Goal: Obtain resource: Download file/media

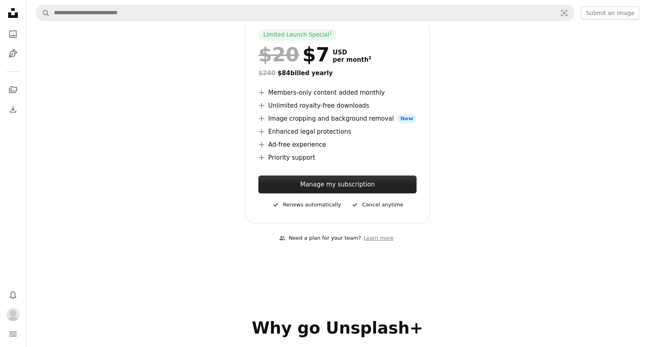
scroll to position [104, 0]
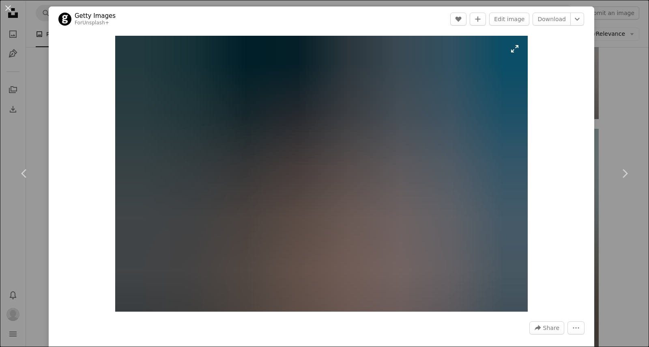
scroll to position [2828, 0]
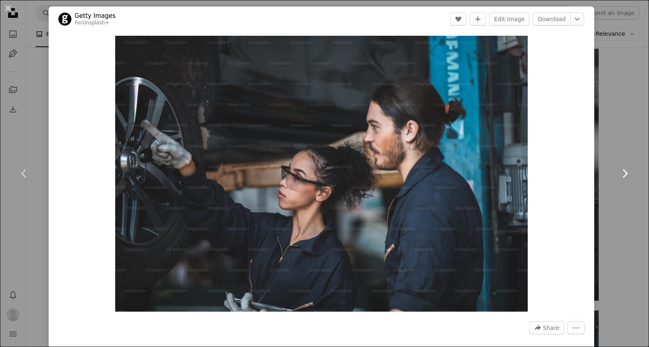
click at [629, 154] on link "Chevron right" at bounding box center [625, 173] width 49 height 78
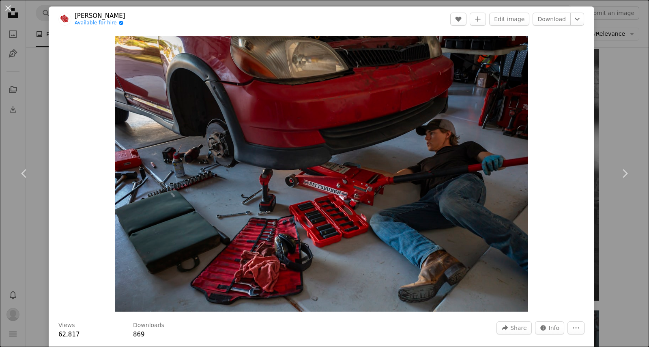
click at [621, 122] on div "An X shape Chevron left Chevron right [PERSON_NAME] Available for hire A checkm…" at bounding box center [324, 173] width 649 height 347
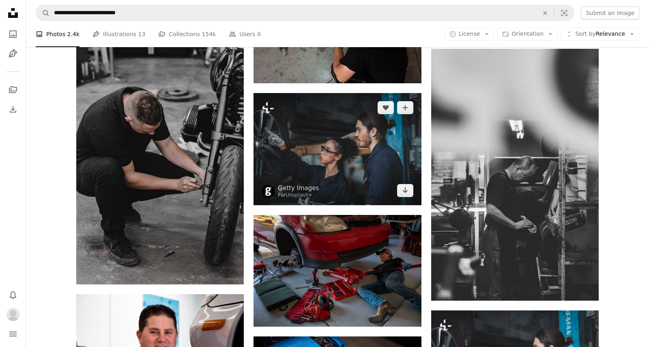
click at [319, 144] on img at bounding box center [338, 149] width 168 height 112
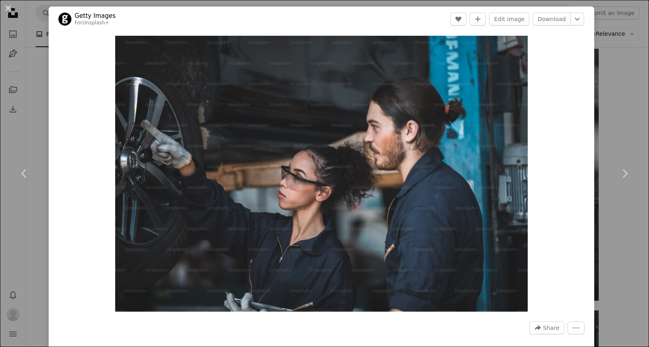
click at [628, 94] on div "An X shape Chevron left Chevron right Getty Images For Unsplash+ A heart A plus…" at bounding box center [324, 173] width 649 height 347
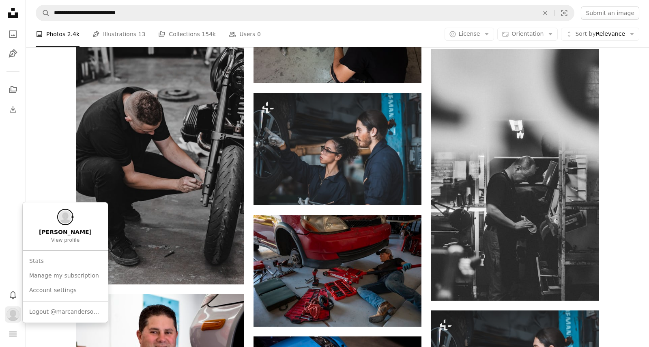
click at [13, 313] on img "Profile" at bounding box center [12, 314] width 13 height 13
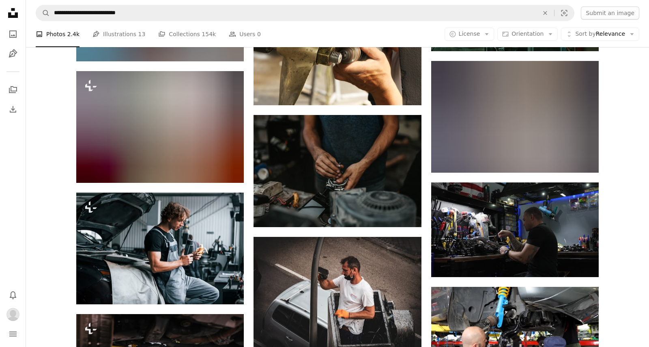
scroll to position [3528, 0]
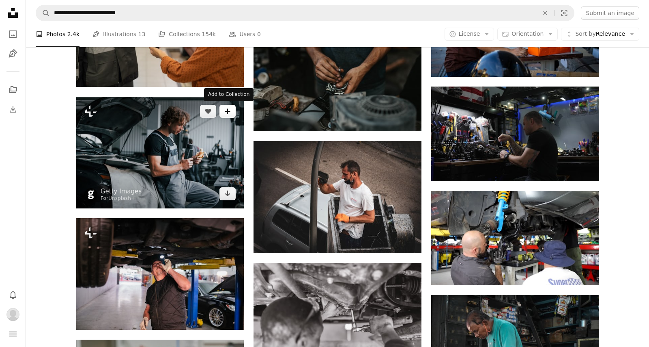
click at [232, 112] on button "A plus sign" at bounding box center [228, 111] width 16 height 13
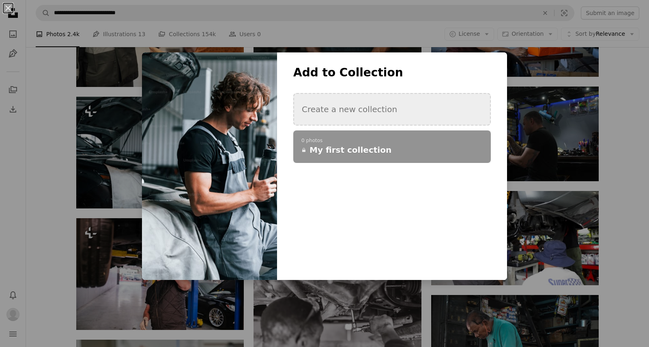
click at [352, 113] on button "Create a new collection" at bounding box center [392, 109] width 198 height 32
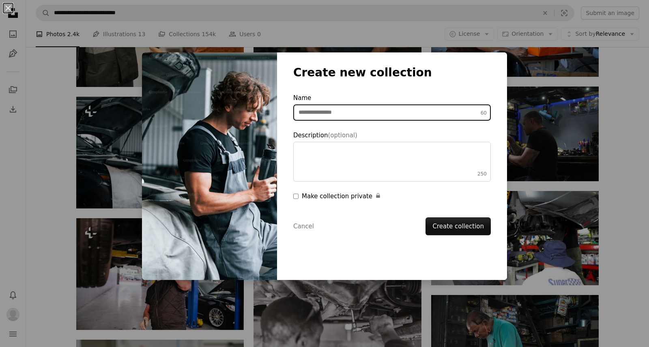
click at [355, 111] on input "Name 60" at bounding box center [392, 112] width 198 height 16
type input "**********"
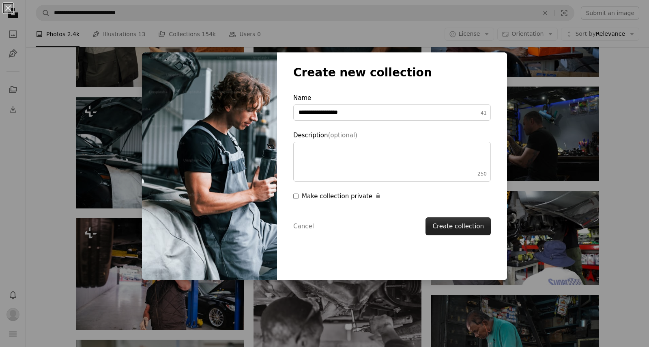
click at [453, 224] on button "Create collection" at bounding box center [458, 226] width 65 height 18
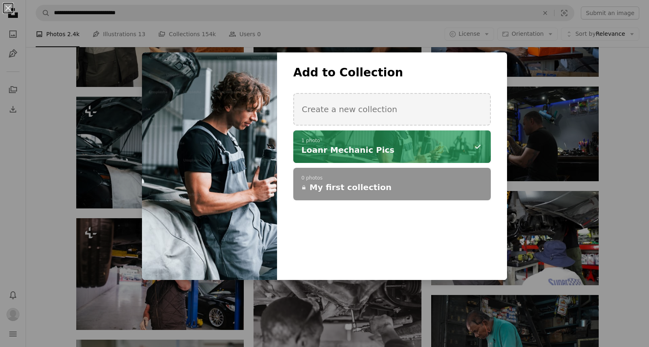
click at [631, 177] on div "**********" at bounding box center [324, 173] width 649 height 347
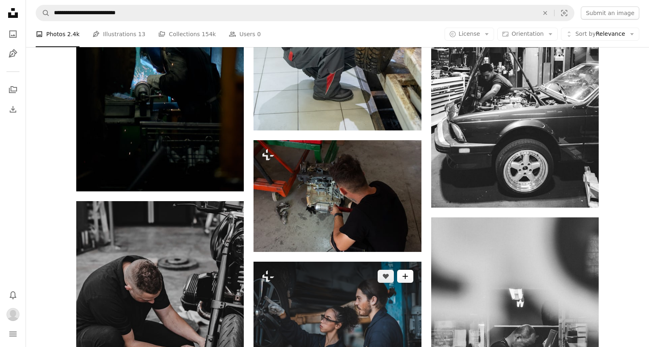
scroll to position [2658, 0]
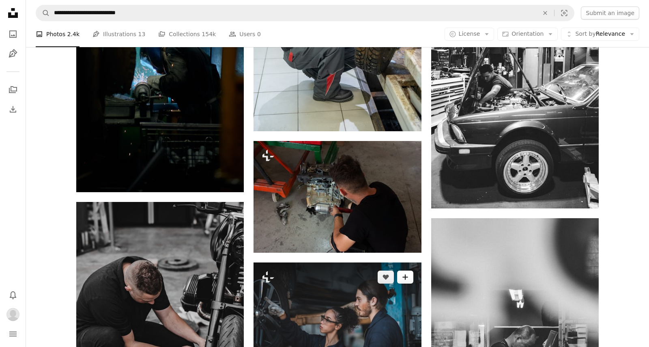
click at [406, 278] on icon "A plus sign" at bounding box center [405, 277] width 6 height 6
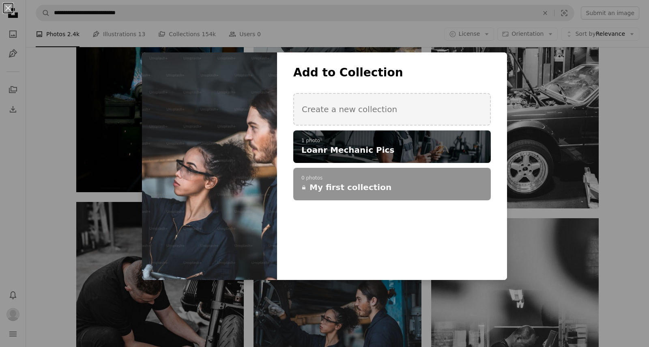
click at [399, 140] on p "1 photo" at bounding box center [392, 141] width 181 height 6
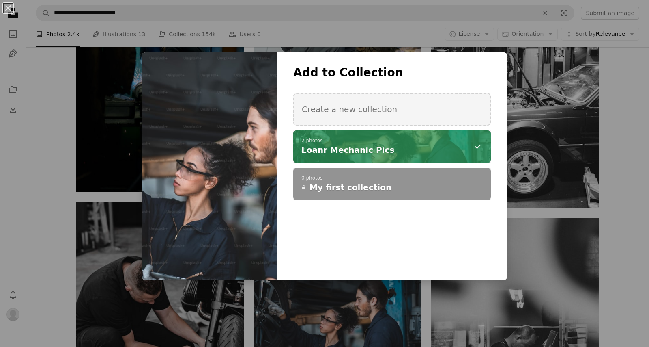
click at [628, 187] on div "An X shape Add to Collection Create a new collection A checkmark A minus sign 2…" at bounding box center [324, 173] width 649 height 347
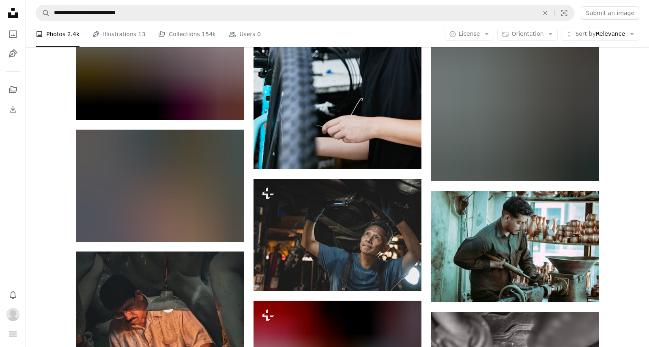
scroll to position [4767, 0]
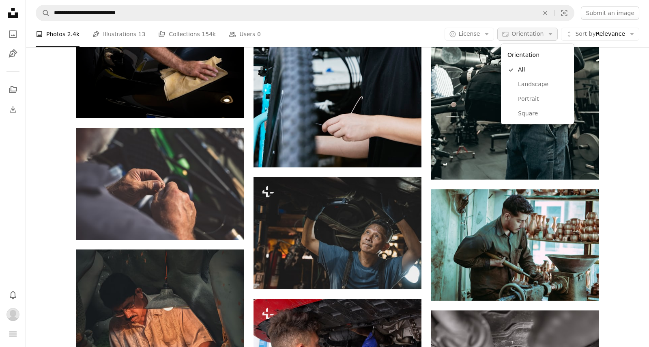
click at [552, 35] on icon "button" at bounding box center [551, 34] width 4 height 2
click at [538, 87] on span "Landscape" at bounding box center [543, 84] width 50 height 8
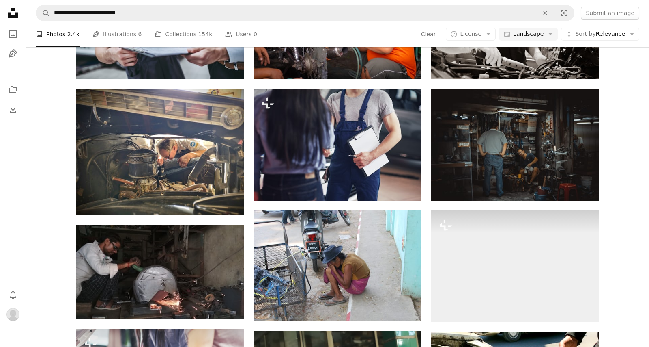
scroll to position [149, 0]
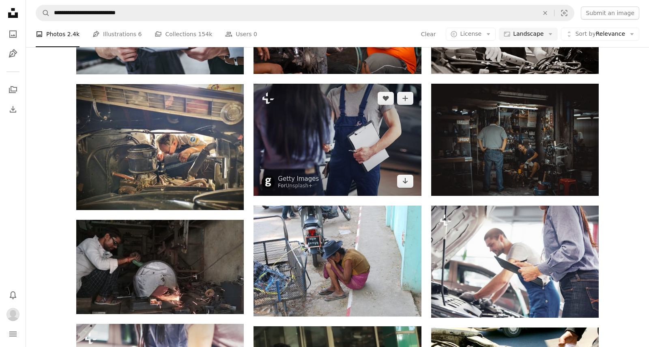
click at [386, 142] on img at bounding box center [338, 140] width 168 height 112
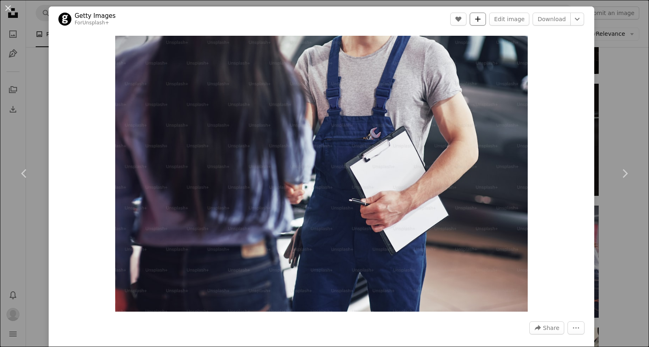
click at [486, 19] on button "A plus sign" at bounding box center [478, 19] width 16 height 13
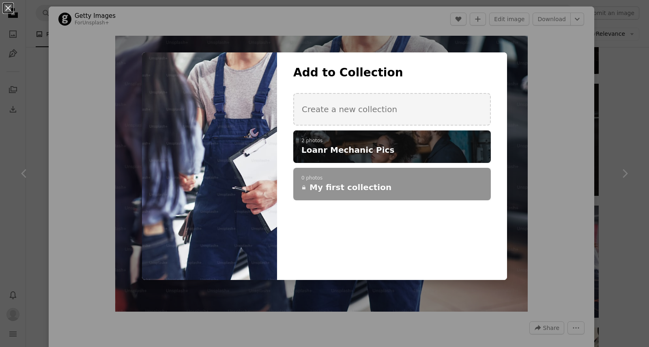
click at [384, 144] on h4 "Loanr Mechanic Pics" at bounding box center [388, 149] width 173 height 11
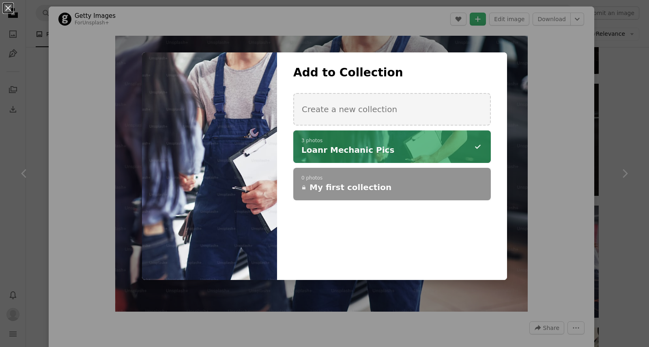
click at [560, 120] on div "An X shape Add to Collection Create a new collection A checkmark A minus sign 3…" at bounding box center [324, 173] width 649 height 347
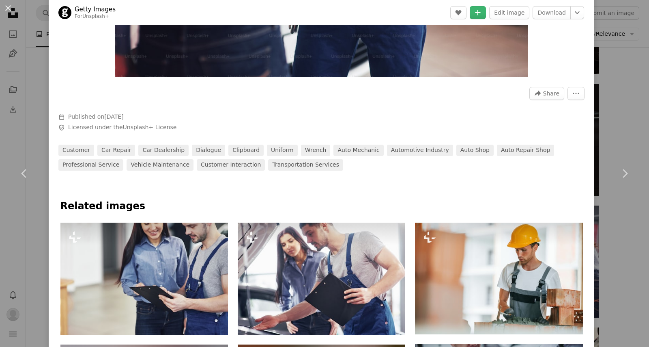
scroll to position [260, 0]
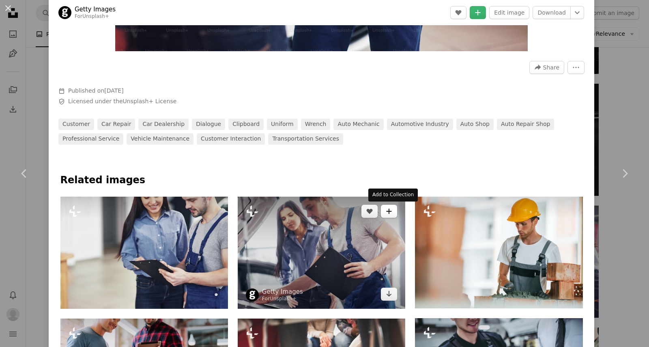
click at [395, 211] on button "A plus sign" at bounding box center [389, 211] width 16 height 13
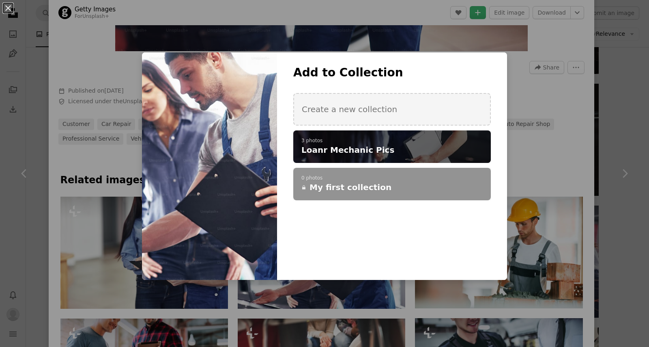
click at [445, 146] on h4 "Loanr Mechanic Pics" at bounding box center [388, 149] width 173 height 11
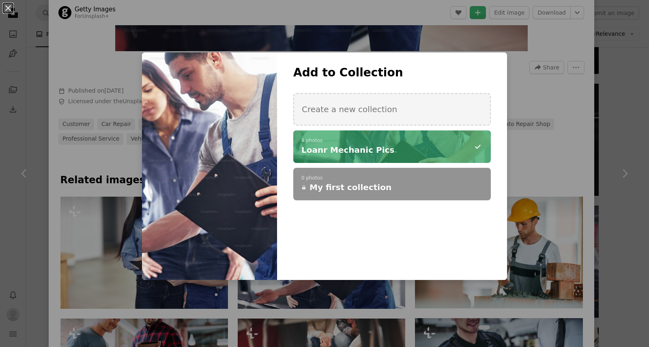
click at [588, 170] on div "An X shape Add to Collection Create a new collection A checkmark A minus sign 4…" at bounding box center [324, 173] width 649 height 347
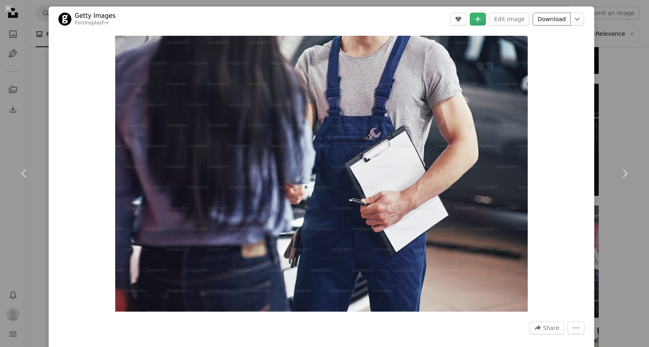
click at [560, 14] on link "Download" at bounding box center [552, 19] width 38 height 13
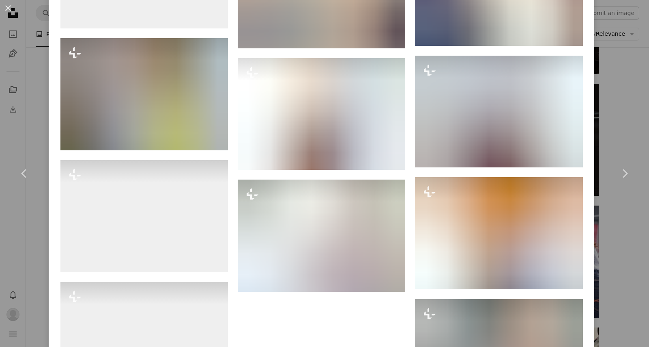
scroll to position [892, 0]
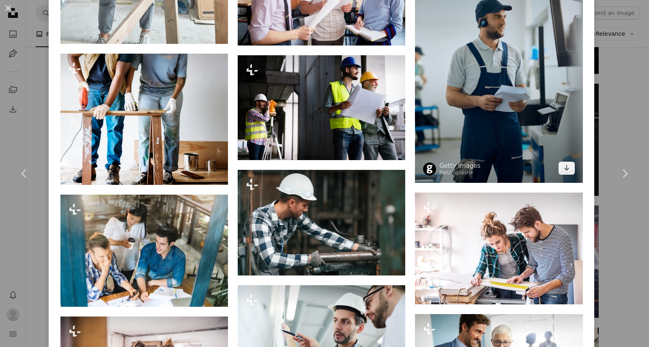
scroll to position [2002, 0]
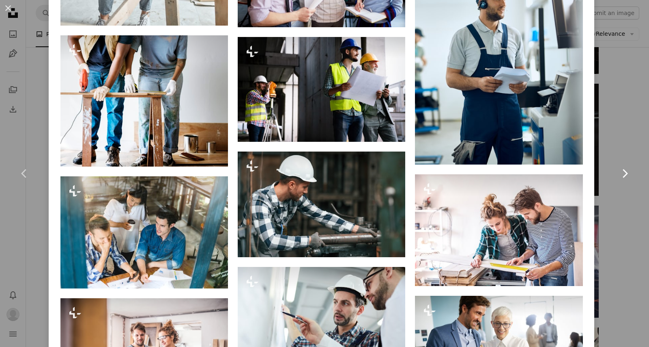
click at [628, 208] on link "Chevron right" at bounding box center [625, 173] width 49 height 78
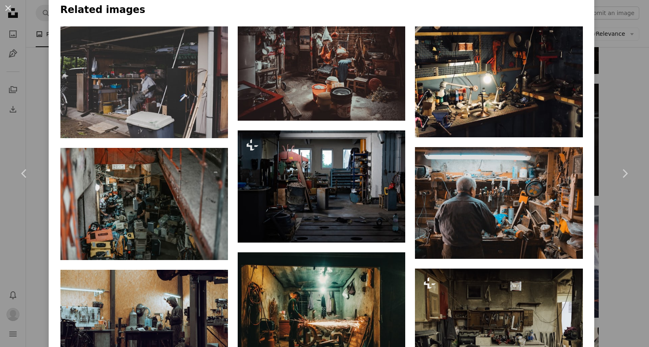
scroll to position [525, 0]
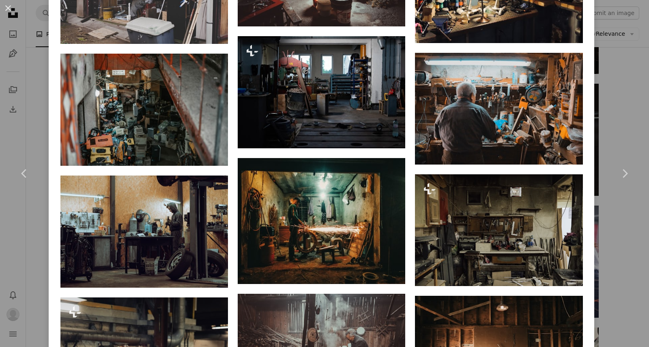
click at [636, 111] on div "An X shape Chevron left Chevron right [PERSON_NAME] Available for hire A checkm…" at bounding box center [324, 173] width 649 height 347
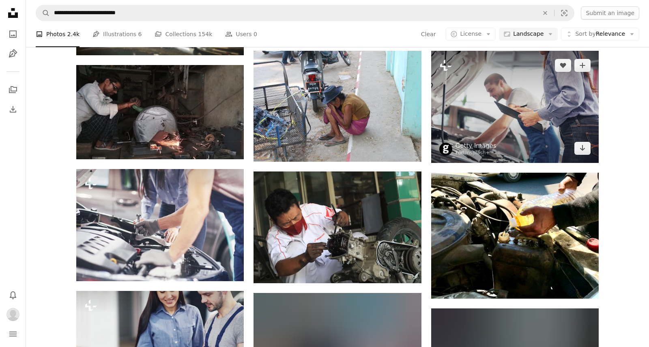
scroll to position [307, 0]
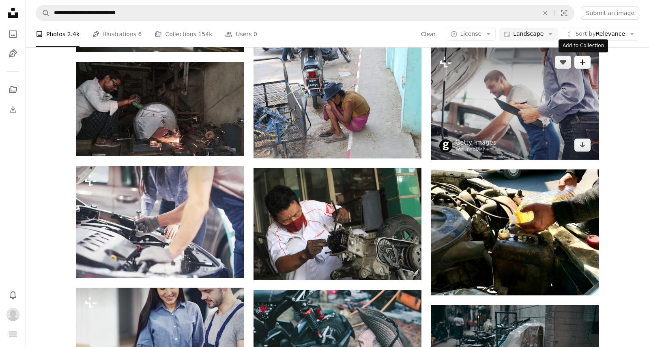
click at [588, 59] on button "A plus sign" at bounding box center [583, 62] width 16 height 13
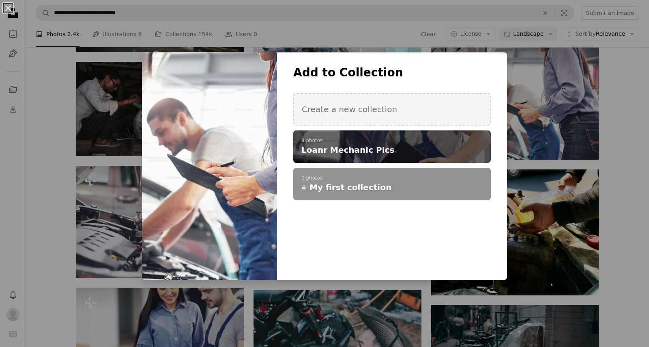
click at [361, 147] on span "Loanr Mechanic Pics" at bounding box center [348, 149] width 93 height 11
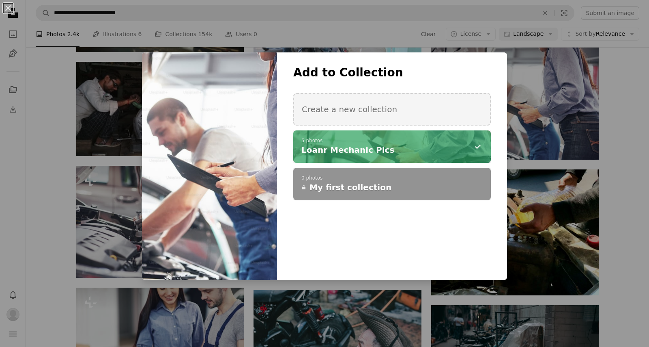
click at [621, 127] on div "An X shape Add to Collection Create a new collection A checkmark A minus sign 5…" at bounding box center [324, 173] width 649 height 347
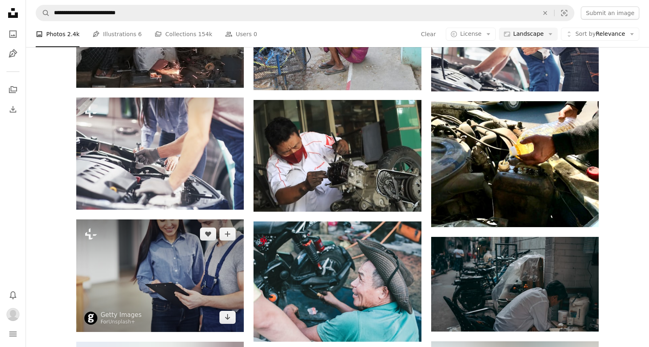
scroll to position [332, 0]
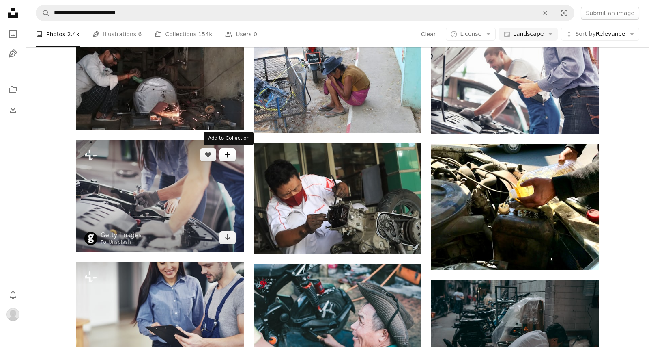
click at [229, 153] on icon "A plus sign" at bounding box center [227, 154] width 6 height 6
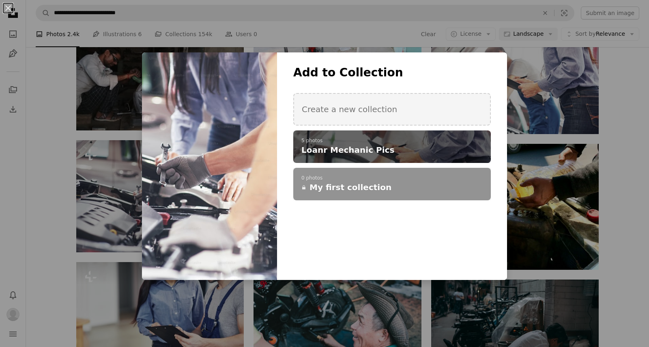
click at [434, 148] on h4 "Loanr Mechanic Pics" at bounding box center [388, 149] width 173 height 11
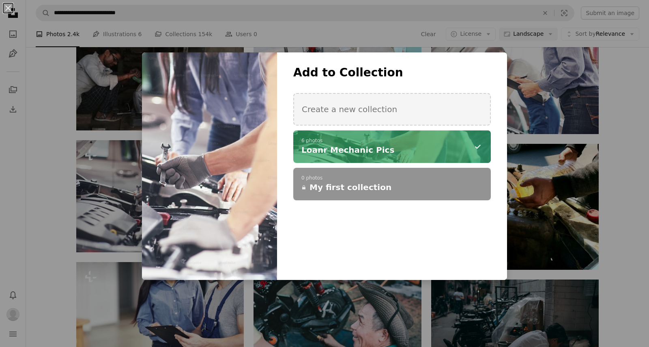
click at [627, 170] on div "An X shape Add to Collection Create a new collection A checkmark A minus sign 6…" at bounding box center [324, 173] width 649 height 347
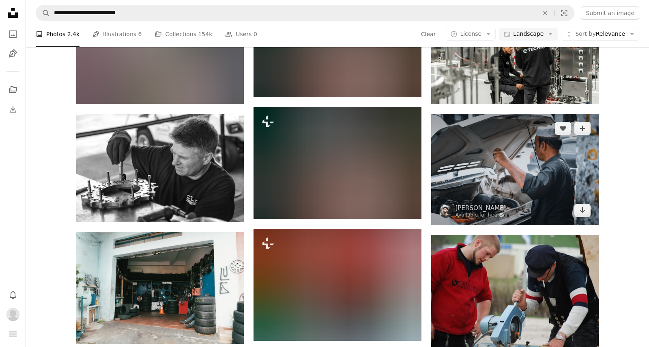
scroll to position [963, 0]
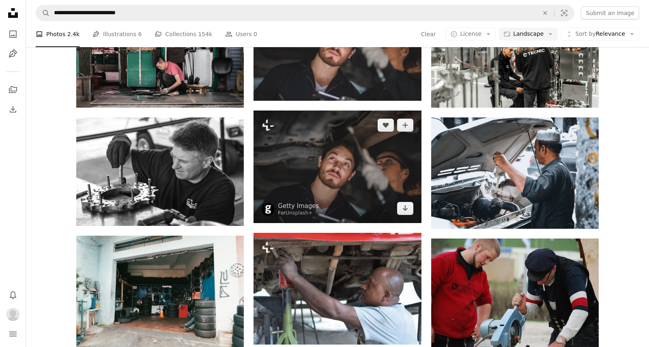
click at [335, 145] on img at bounding box center [338, 166] width 168 height 112
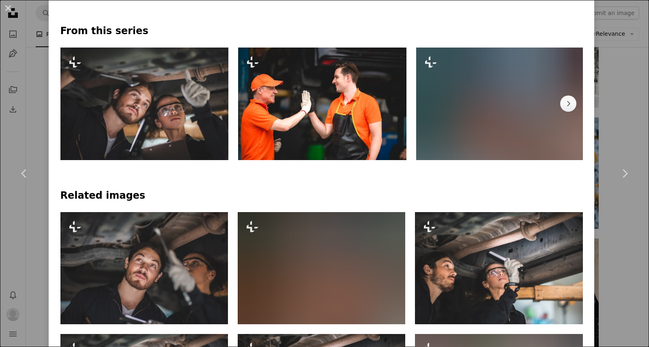
scroll to position [397, 0]
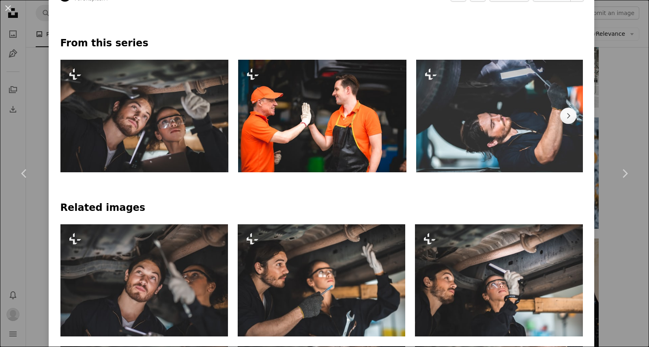
click at [517, 119] on img at bounding box center [500, 116] width 168 height 112
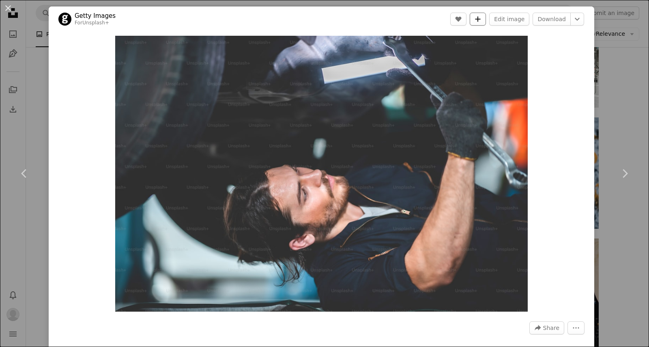
click at [486, 21] on button "A plus sign" at bounding box center [478, 19] width 16 height 13
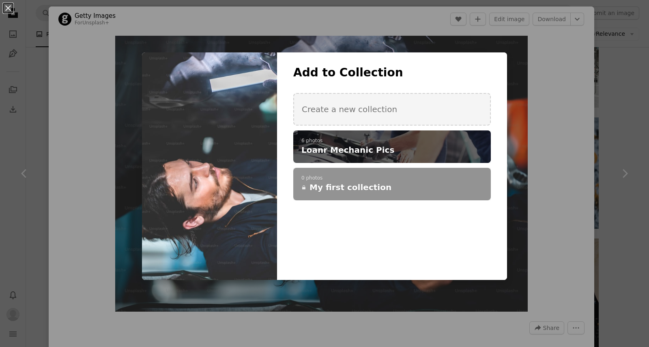
click at [403, 146] on h4 "Loanr Mechanic Pics" at bounding box center [388, 149] width 173 height 11
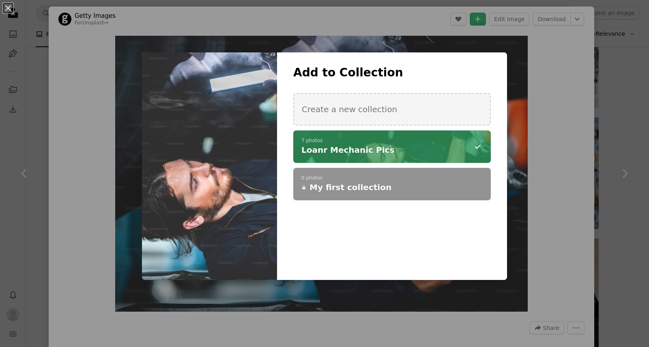
click at [561, 183] on div "An X shape Add to Collection Create a new collection A checkmark A minus sign 7…" at bounding box center [324, 173] width 649 height 347
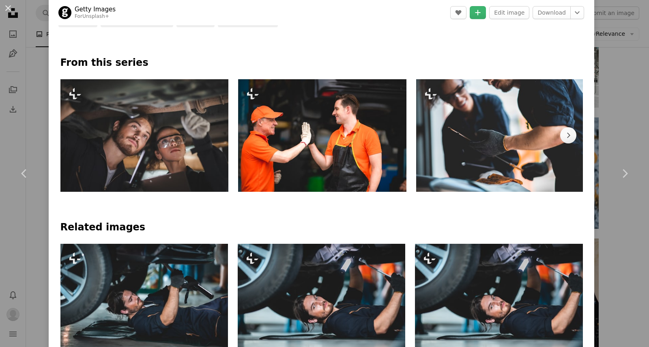
scroll to position [377, 0]
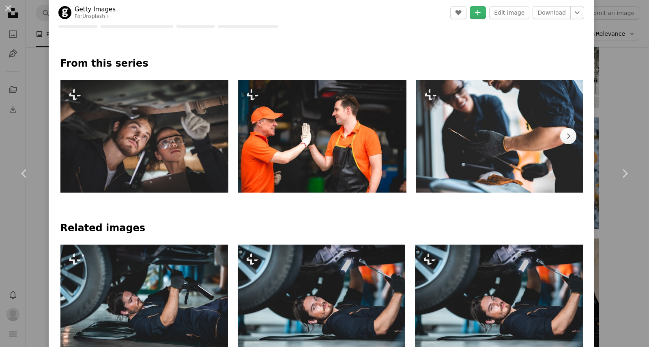
click at [178, 134] on img at bounding box center [144, 136] width 168 height 112
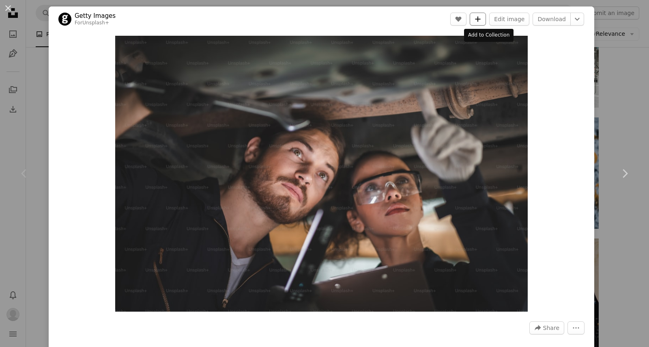
click at [481, 18] on icon "A plus sign" at bounding box center [478, 19] width 6 height 6
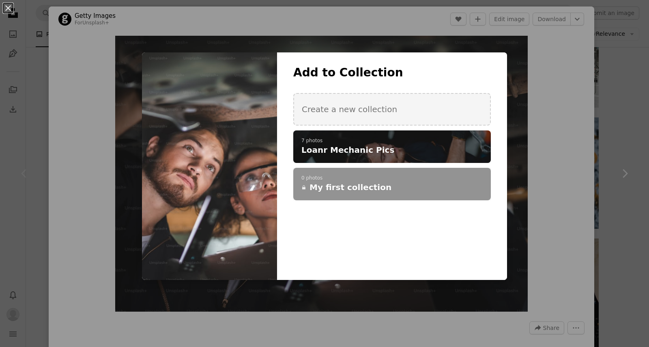
click at [432, 141] on p "7 photos" at bounding box center [392, 141] width 181 height 6
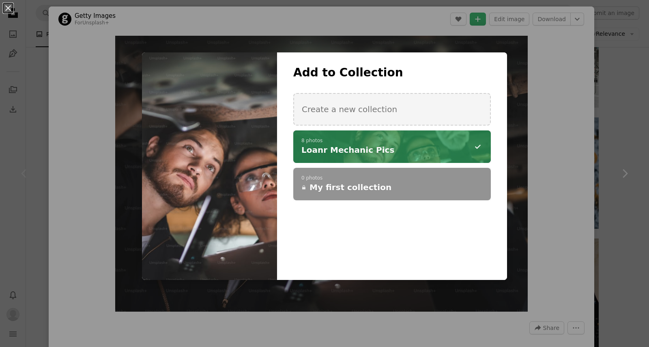
click at [625, 158] on div "An X shape Add to Collection Create a new collection A checkmark A minus sign 8…" at bounding box center [324, 173] width 649 height 347
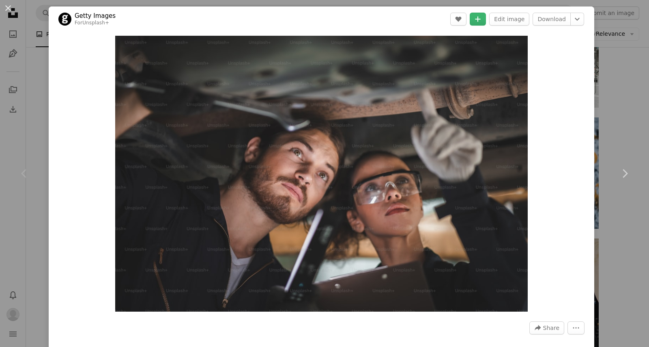
click at [626, 117] on div "An X shape Chevron left Chevron right Getty Images For Unsplash+ A heart A plus…" at bounding box center [324, 173] width 649 height 347
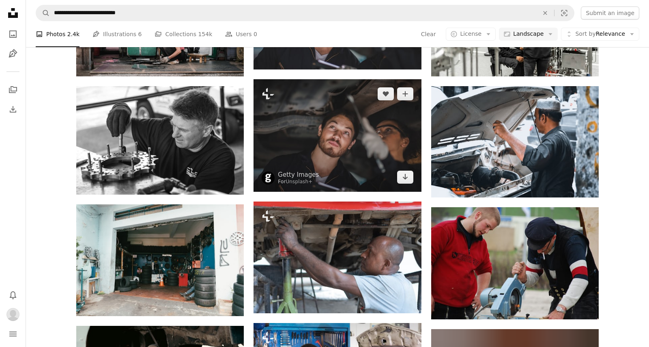
scroll to position [975, 0]
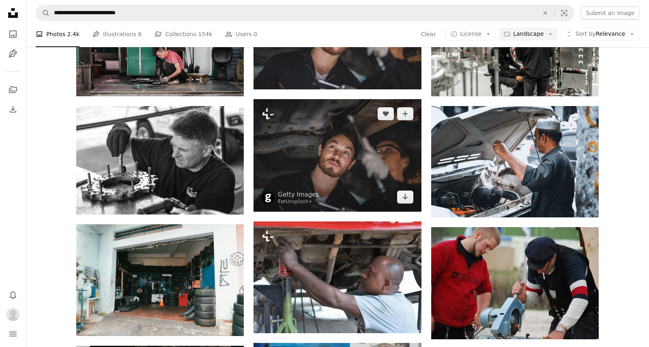
click at [371, 155] on img at bounding box center [338, 155] width 168 height 112
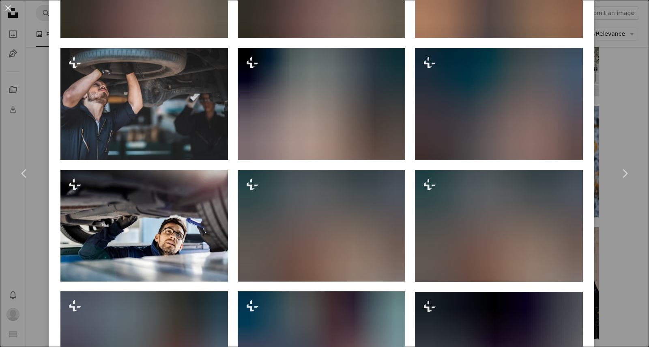
scroll to position [940, 0]
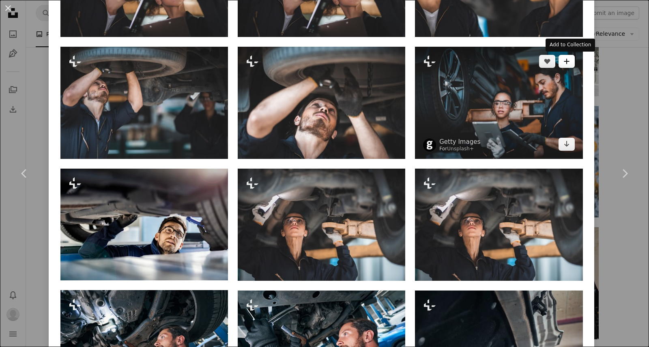
click at [574, 63] on button "A plus sign" at bounding box center [567, 61] width 16 height 13
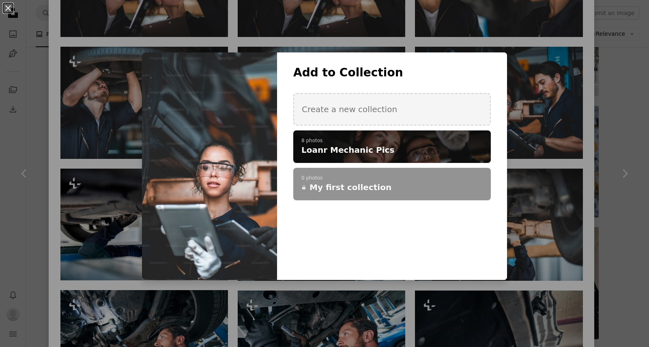
click at [452, 138] on p "8 photos" at bounding box center [392, 141] width 181 height 6
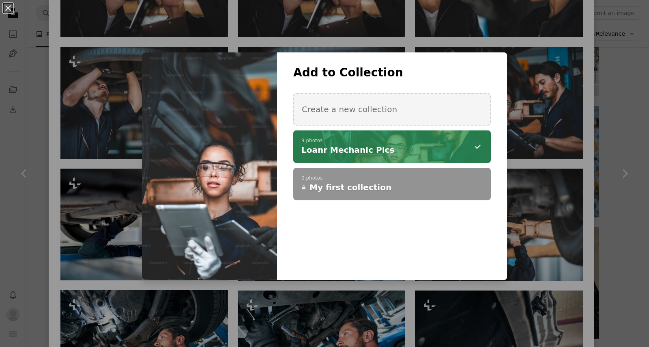
click at [565, 160] on div "An X shape Add to Collection Create a new collection A checkmark A minus sign 9…" at bounding box center [324, 173] width 649 height 347
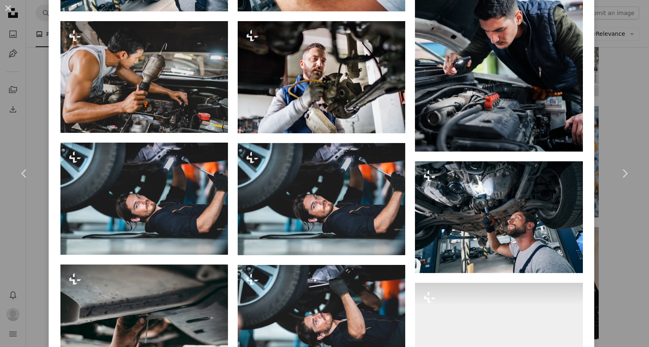
scroll to position [1333, 0]
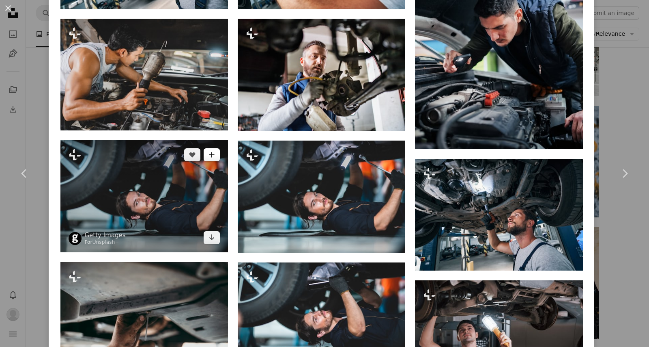
click at [214, 158] on icon "A plus sign" at bounding box center [212, 154] width 6 height 6
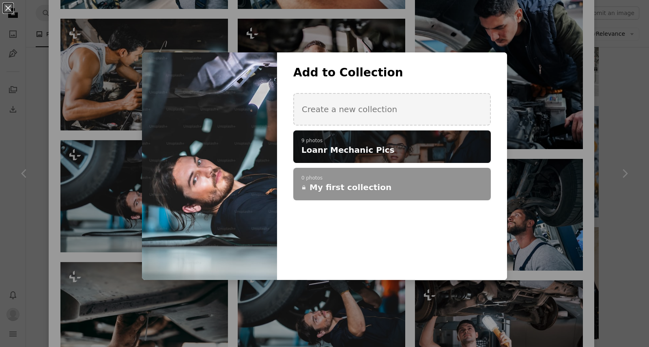
click at [393, 151] on h4 "Loanr Mechanic Pics" at bounding box center [388, 149] width 173 height 11
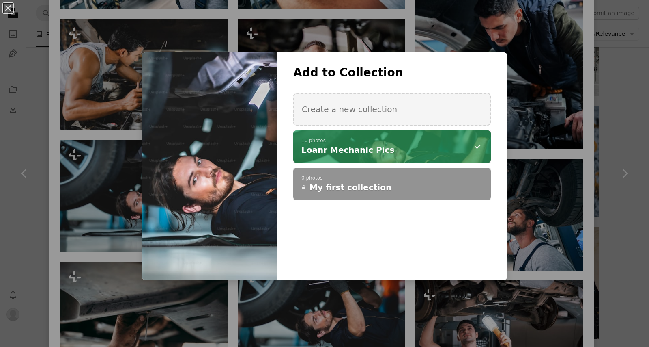
click at [558, 230] on div "An X shape Add to Collection Create a new collection A checkmark A minus sign 1…" at bounding box center [324, 173] width 649 height 347
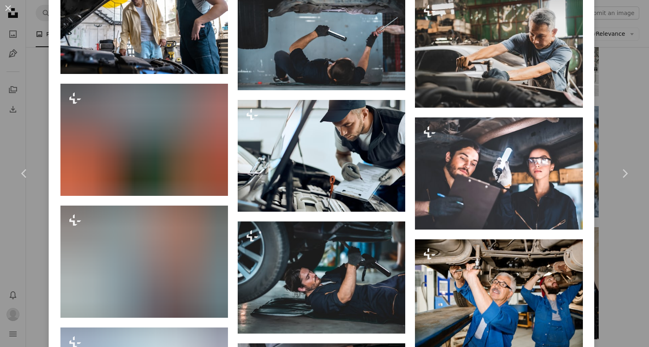
scroll to position [1982, 0]
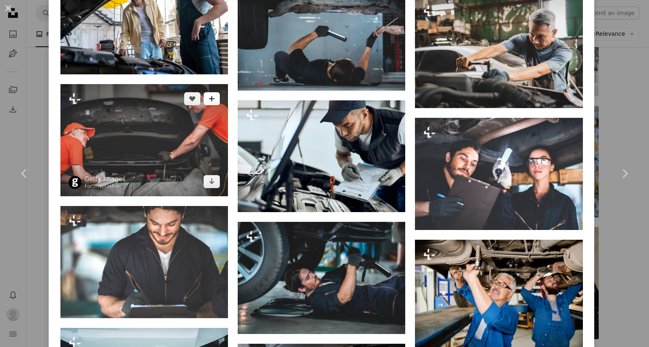
click at [215, 97] on icon "A plus sign" at bounding box center [212, 98] width 6 height 6
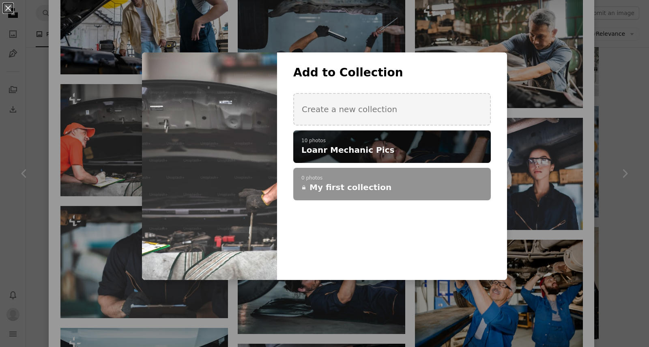
click at [413, 146] on h4 "Loanr Mechanic Pics" at bounding box center [388, 149] width 173 height 11
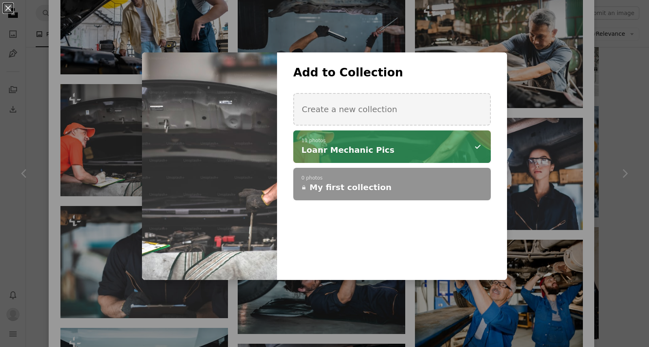
click at [546, 201] on div "An X shape Add to Collection Create a new collection A checkmark A minus sign 1…" at bounding box center [324, 173] width 649 height 347
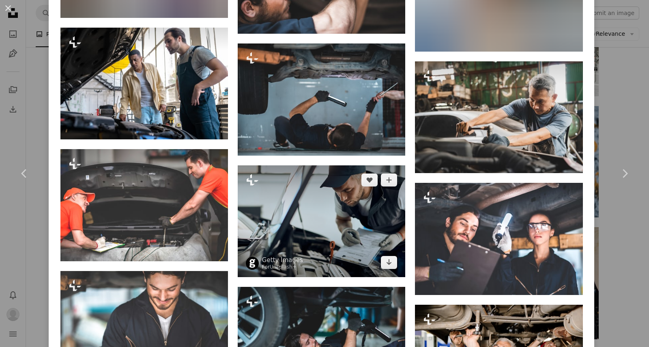
scroll to position [1916, 0]
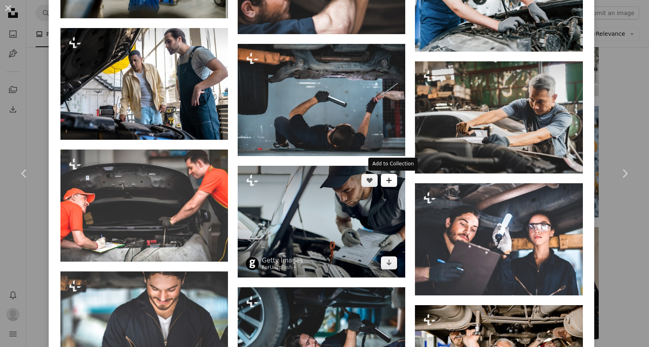
click at [395, 183] on button "A plus sign" at bounding box center [389, 180] width 16 height 13
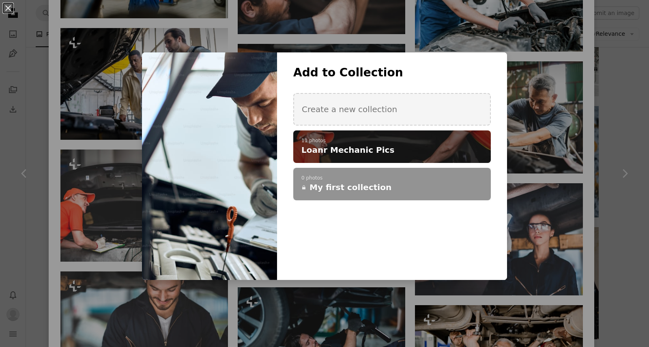
click at [442, 149] on h4 "Loanr Mechanic Pics" at bounding box center [388, 149] width 173 height 11
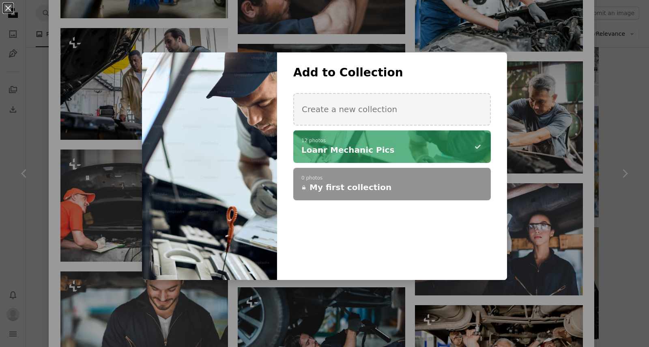
click at [550, 234] on div "An X shape Add to Collection Create a new collection A checkmark A minus sign 1…" at bounding box center [324, 173] width 649 height 347
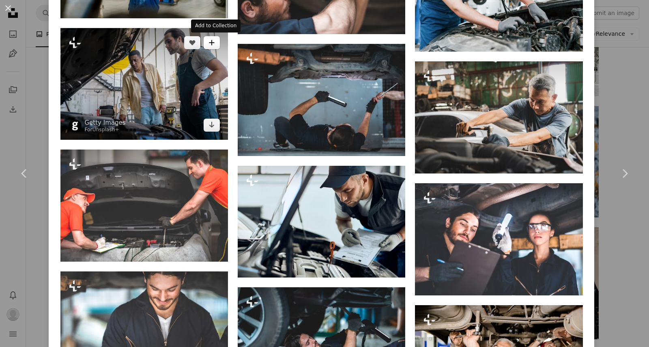
click at [215, 41] on icon "A plus sign" at bounding box center [212, 42] width 6 height 6
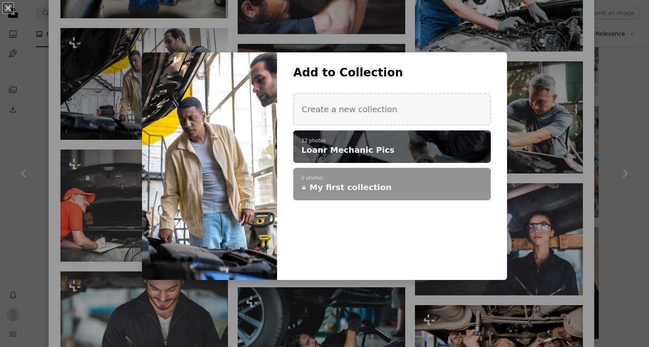
click at [337, 142] on p "12 photos" at bounding box center [392, 141] width 181 height 6
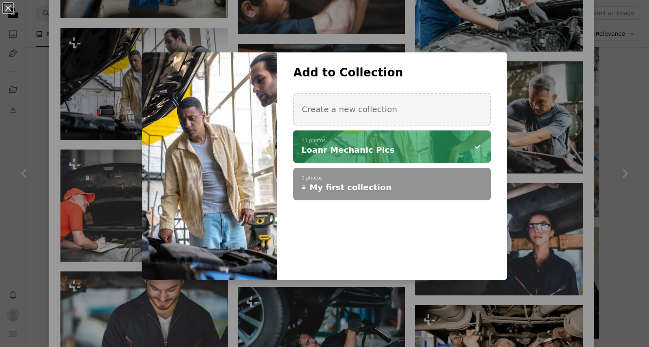
click at [539, 237] on div "An X shape Add to Collection Create a new collection A checkmark A minus sign 1…" at bounding box center [324, 173] width 649 height 347
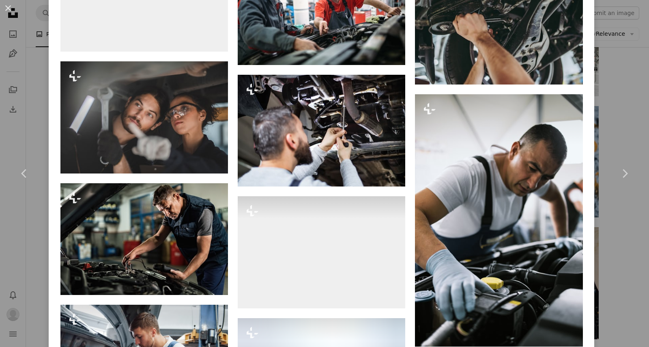
scroll to position [3100, 0]
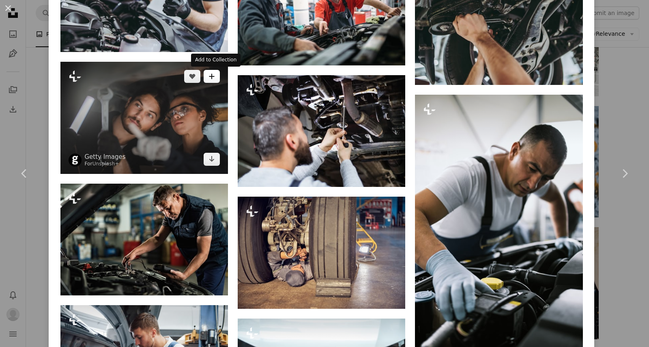
click at [215, 78] on icon "A plus sign" at bounding box center [212, 76] width 6 height 6
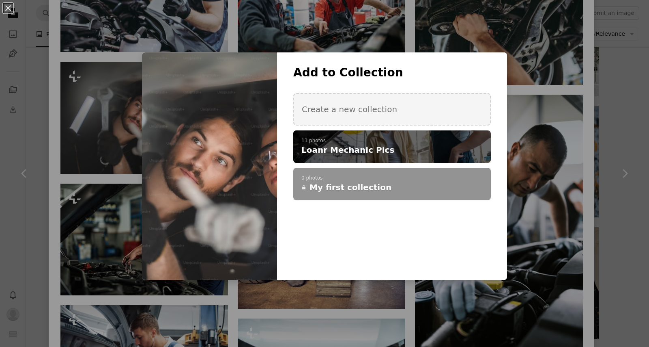
click at [391, 156] on div "A checkmark A plus sign 13 photos Loanr Mechanic Pics" at bounding box center [392, 146] width 198 height 32
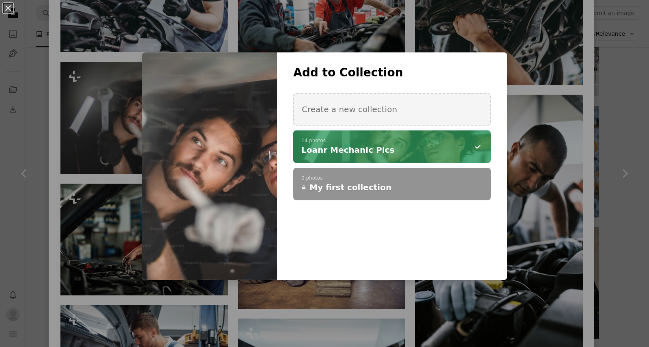
click at [559, 221] on div "An X shape Add to Collection Create a new collection A checkmark A minus sign 1…" at bounding box center [324, 173] width 649 height 347
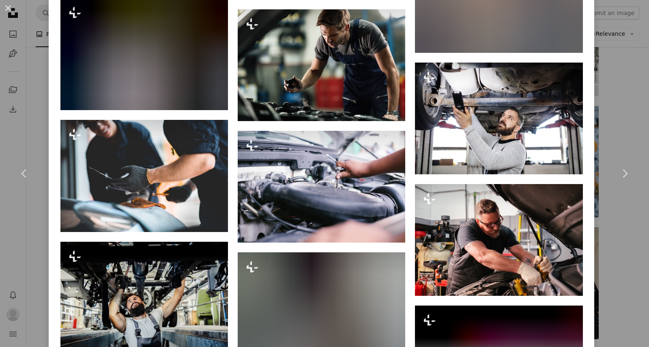
scroll to position [4837, 0]
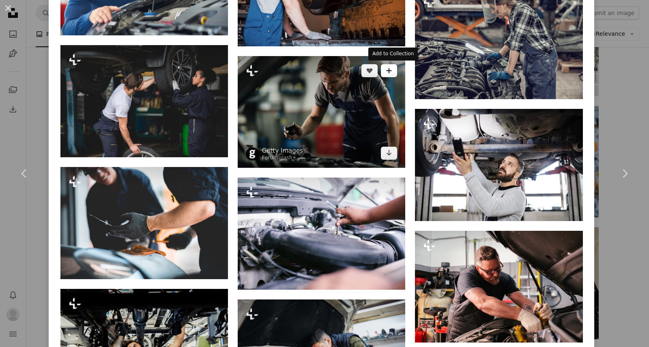
click at [397, 72] on button "A plus sign" at bounding box center [389, 70] width 16 height 13
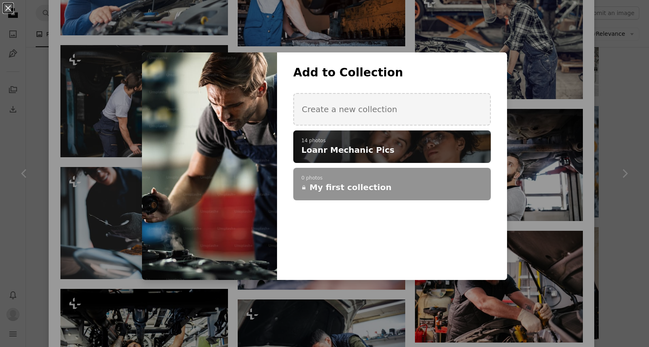
click at [377, 153] on span "Loanr Mechanic Pics" at bounding box center [348, 149] width 93 height 11
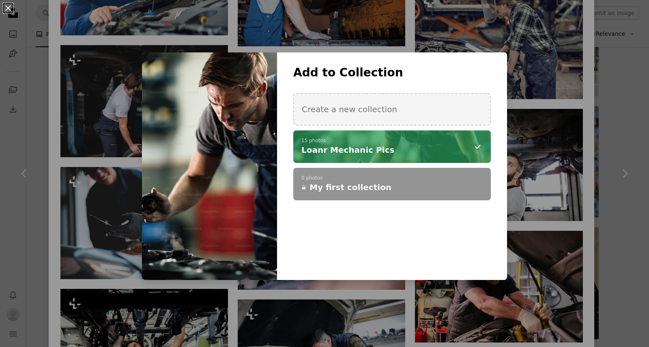
click at [517, 199] on div "An X shape Add to Collection Create a new collection A checkmark A minus sign 1…" at bounding box center [324, 173] width 649 height 347
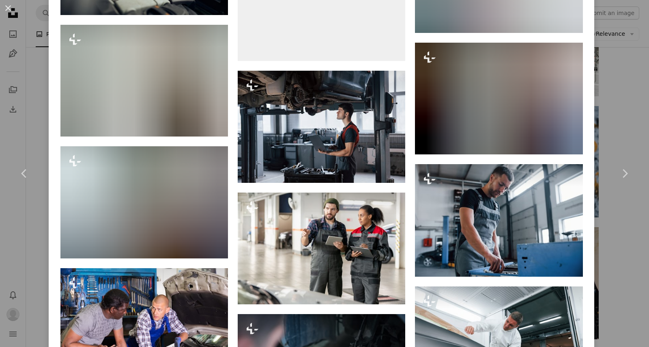
scroll to position [11378, 0]
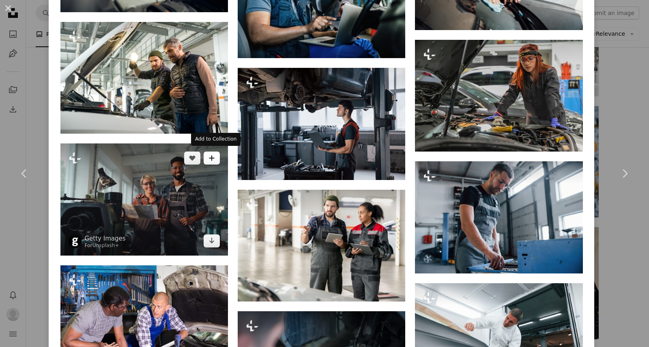
click at [219, 156] on button "A plus sign" at bounding box center [212, 157] width 16 height 13
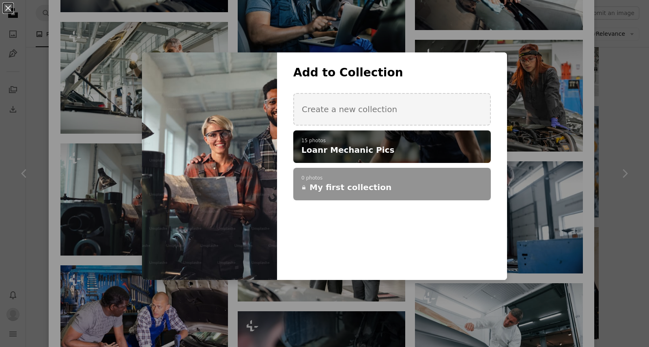
click at [353, 149] on span "Loanr Mechanic Pics" at bounding box center [348, 149] width 93 height 11
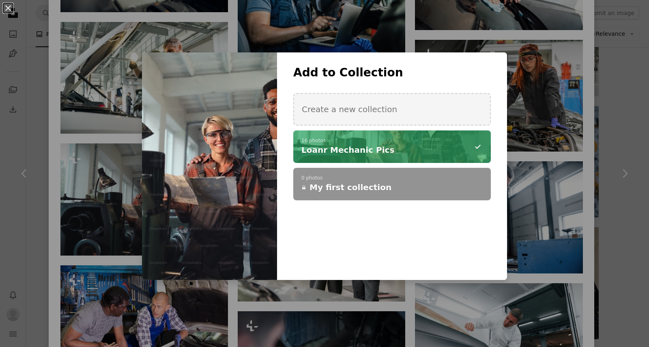
click at [594, 181] on div "An X shape Add to Collection Create a new collection A checkmark A minus sign 1…" at bounding box center [324, 173] width 649 height 347
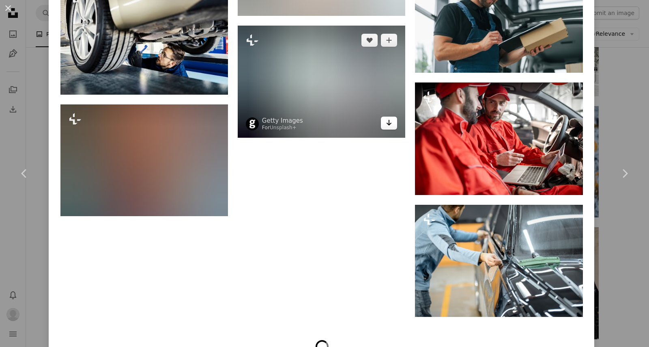
scroll to position [14654, 0]
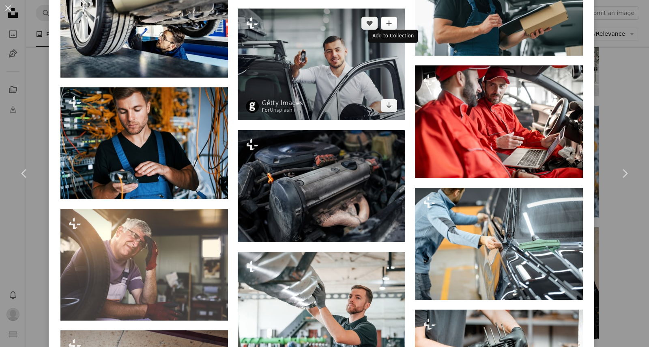
click at [397, 17] on button "A plus sign" at bounding box center [389, 23] width 16 height 13
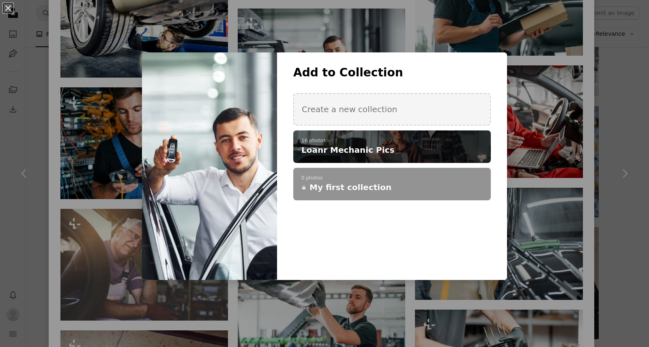
click at [385, 146] on h4 "Loanr Mechanic Pics" at bounding box center [388, 149] width 173 height 11
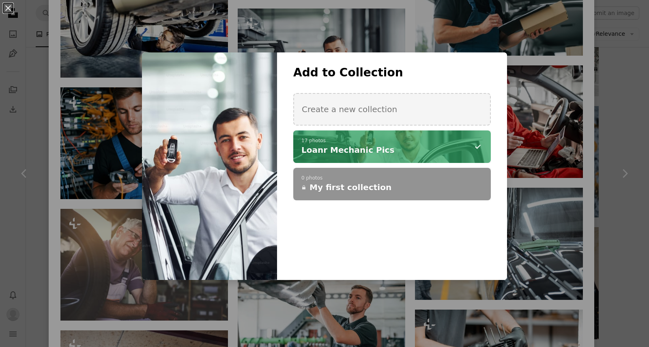
click at [592, 171] on div "An X shape Add to Collection Create a new collection A checkmark A minus sign 1…" at bounding box center [324, 173] width 649 height 347
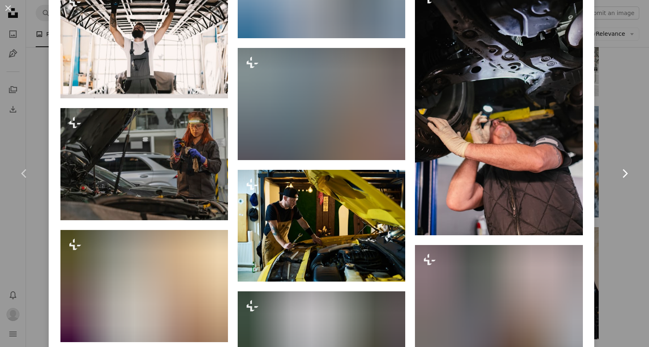
scroll to position [13498, 0]
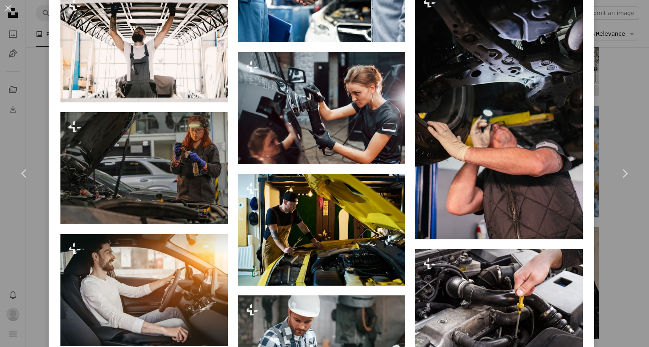
click at [625, 120] on div "An X shape Chevron left Chevron right Getty Images For Unsplash+ A heart A plus…" at bounding box center [324, 173] width 649 height 347
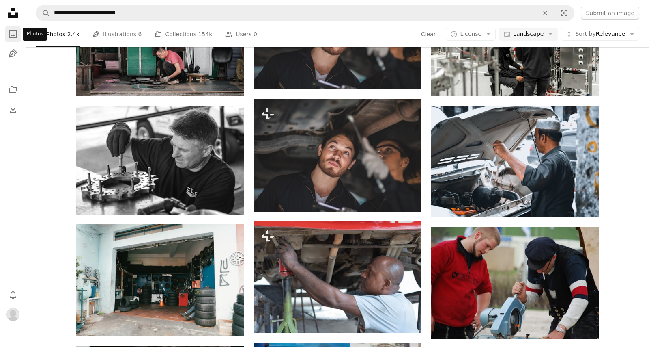
click at [15, 29] on icon "A photo" at bounding box center [13, 34] width 10 height 10
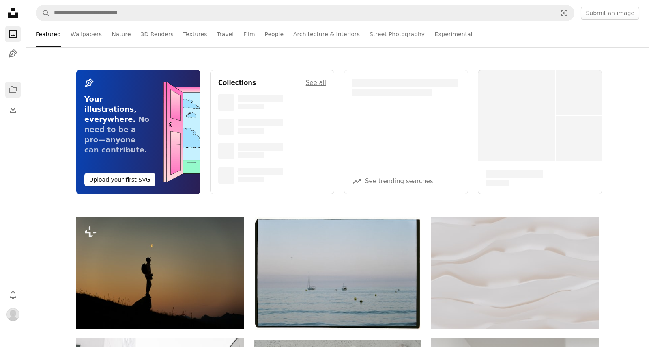
click at [13, 92] on icon "Collections" at bounding box center [13, 89] width 8 height 7
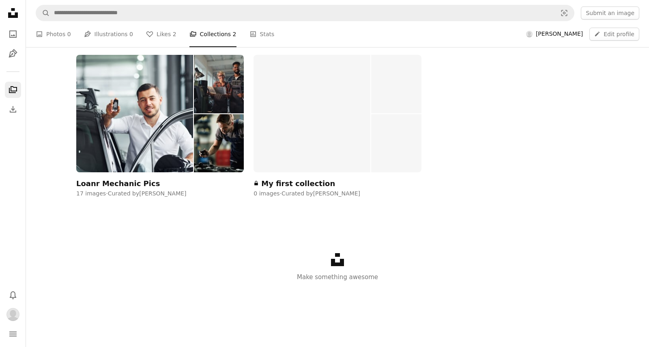
scroll to position [134, 0]
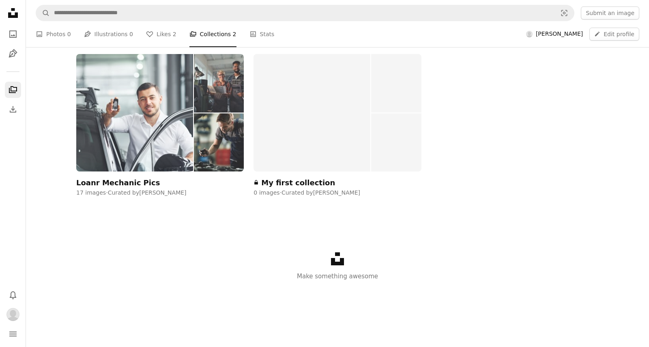
click at [135, 181] on div "Loanr Mechanic Pics" at bounding box center [118, 183] width 84 height 10
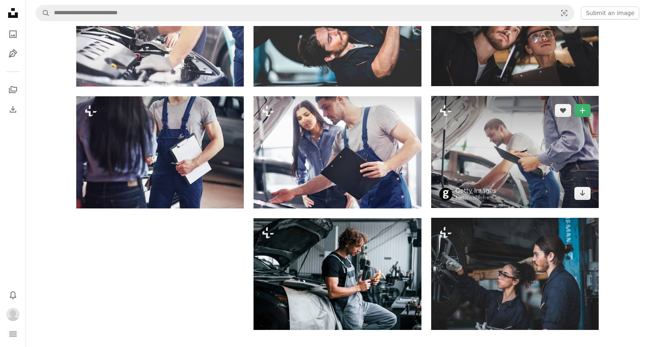
scroll to position [531, 0]
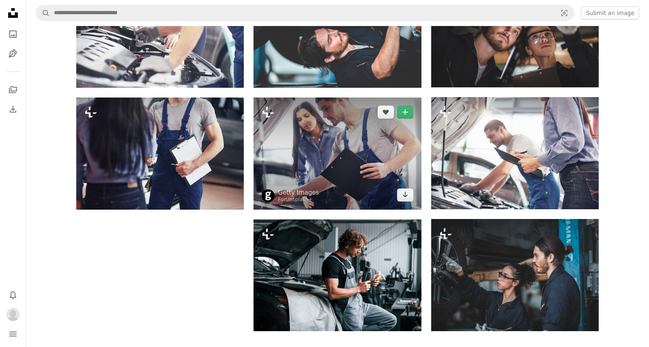
click at [360, 152] on img at bounding box center [338, 153] width 168 height 112
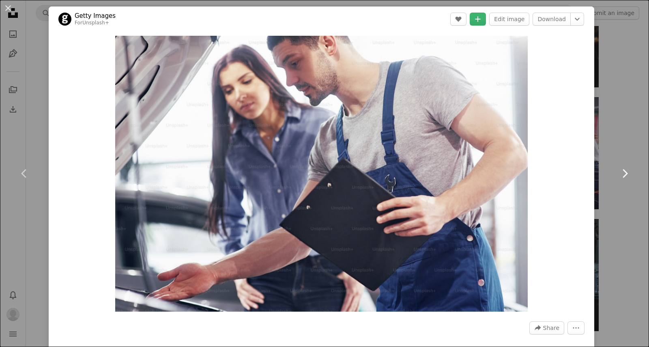
click at [627, 148] on link "Chevron right" at bounding box center [625, 173] width 49 height 78
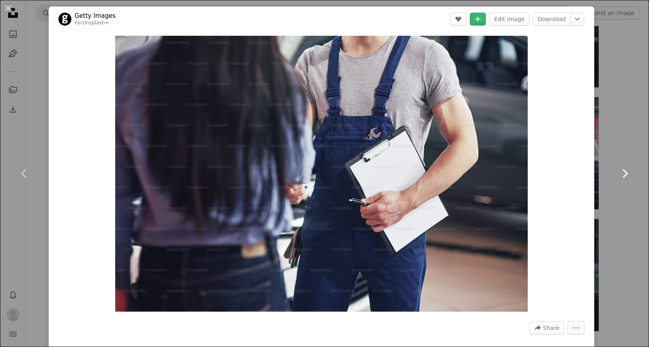
click at [615, 175] on link "Chevron right" at bounding box center [625, 173] width 49 height 78
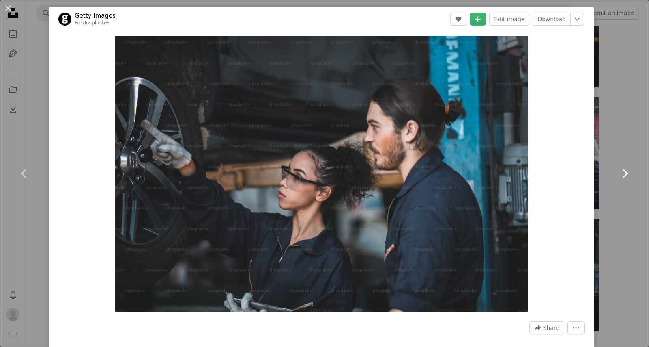
click at [615, 175] on link "Chevron right" at bounding box center [625, 173] width 49 height 78
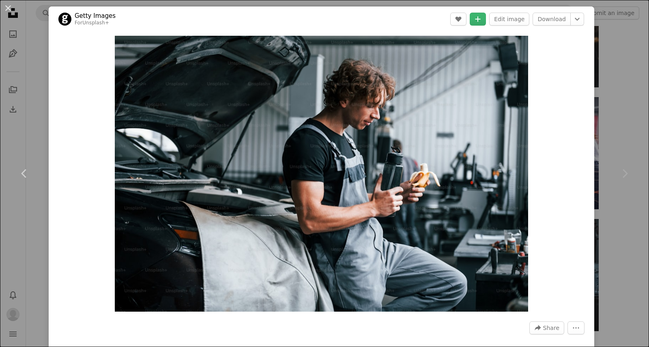
click at [631, 76] on div "An X shape Chevron left Chevron right Getty Images For Unsplash+ A heart A plus…" at bounding box center [324, 173] width 649 height 347
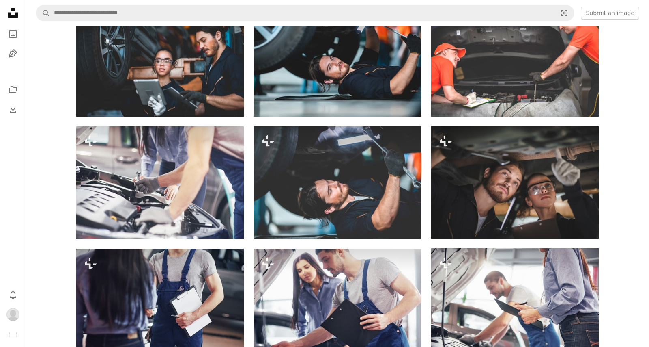
scroll to position [48, 0]
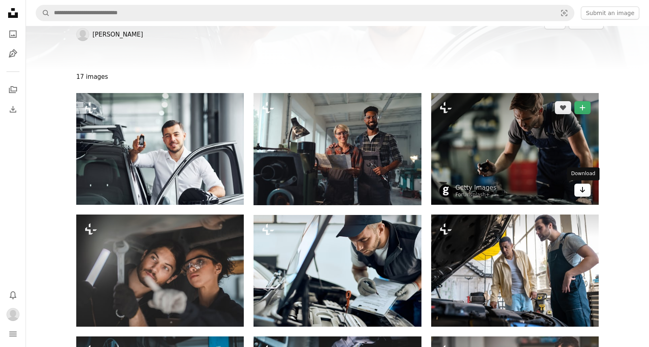
click at [589, 190] on link "Arrow pointing down" at bounding box center [583, 189] width 16 height 13
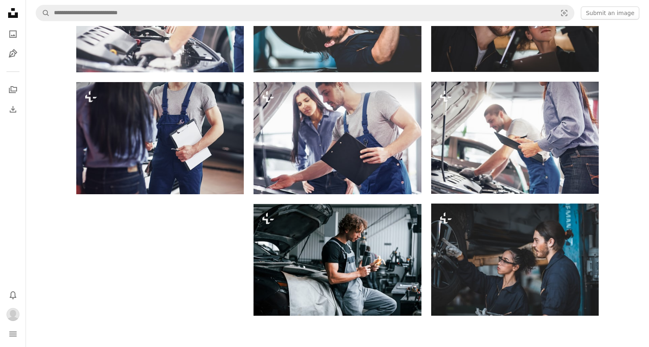
scroll to position [525, 0]
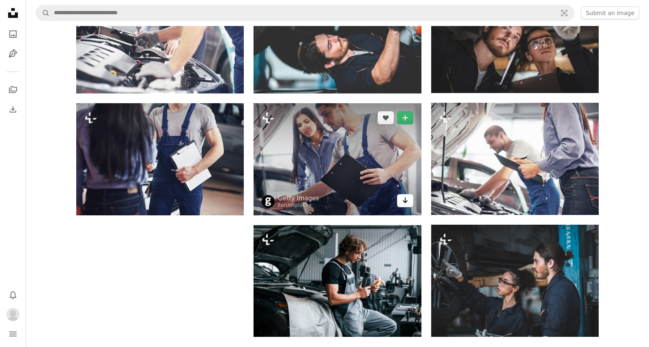
click at [403, 202] on icon "Arrow pointing down" at bounding box center [405, 200] width 6 height 10
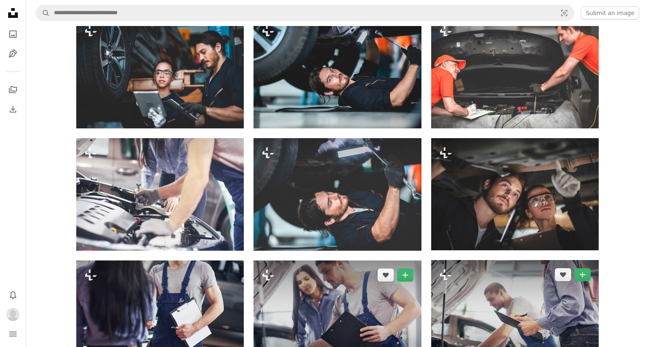
scroll to position [368, 0]
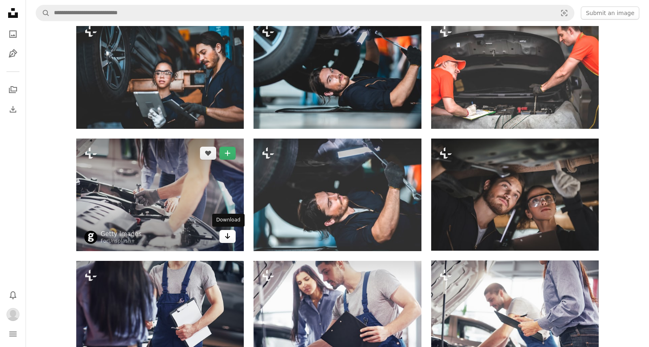
click at [230, 237] on icon "Arrow pointing down" at bounding box center [227, 236] width 6 height 10
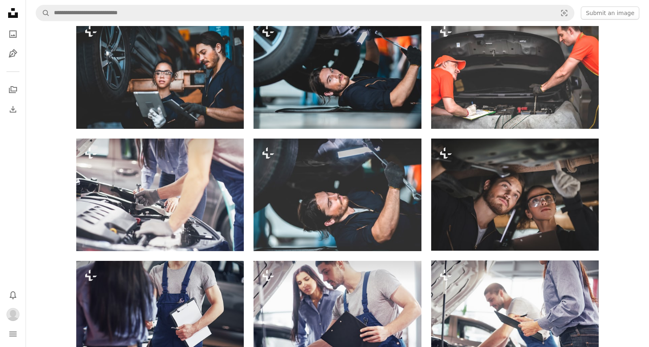
click at [617, 192] on div "Plus sign for Unsplash+ A heart A plus sign Getty Images For Unsplash+ Arrow po…" at bounding box center [338, 133] width 624 height 721
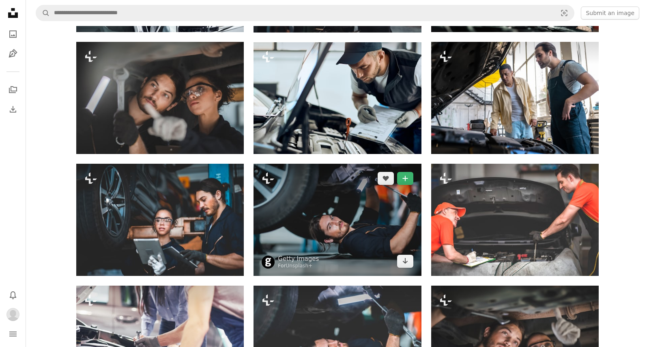
scroll to position [218, 0]
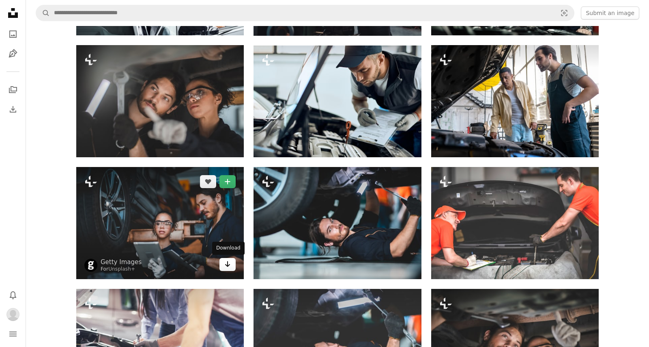
click at [226, 264] on icon "Download" at bounding box center [227, 264] width 5 height 6
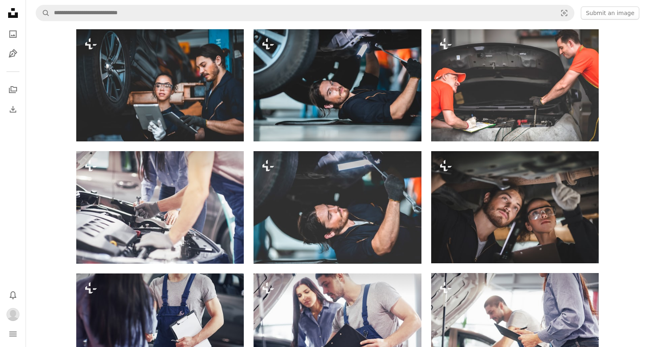
scroll to position [356, 0]
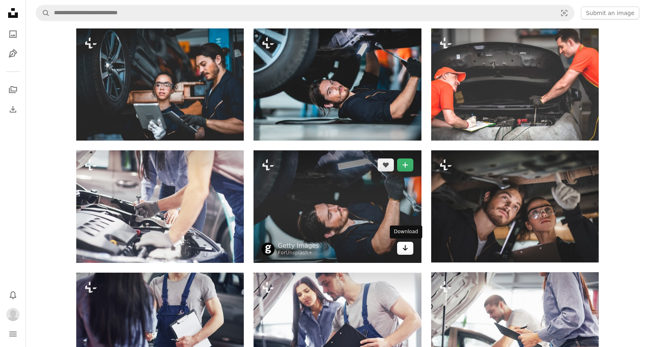
click at [406, 246] on icon "Arrow pointing down" at bounding box center [405, 248] width 6 height 10
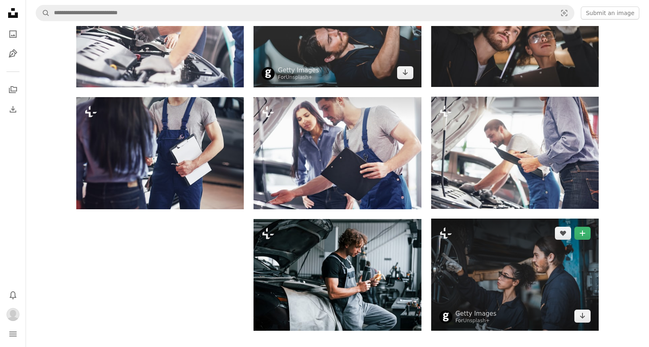
scroll to position [442, 0]
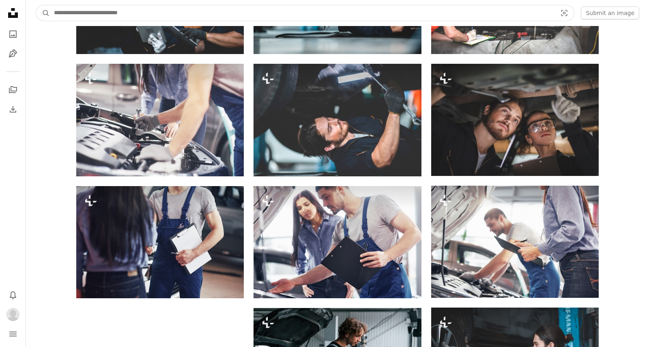
click at [228, 6] on input "Find visuals sitewide" at bounding box center [302, 12] width 505 height 15
type input "**********"
click at [36, 5] on button "A magnifying glass" at bounding box center [43, 12] width 14 height 15
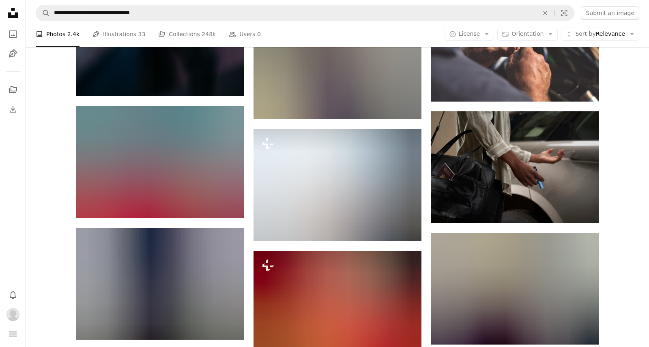
scroll to position [1008, 0]
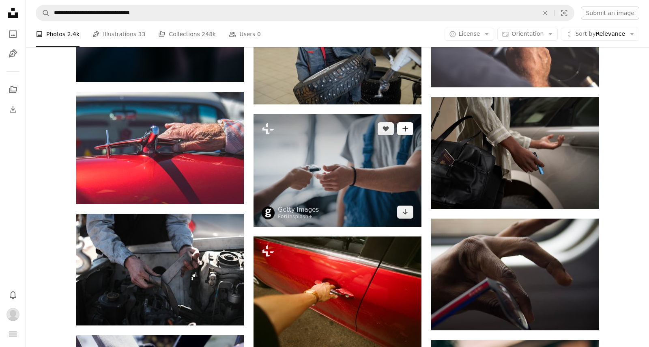
click at [406, 132] on button "A plus sign" at bounding box center [405, 128] width 16 height 13
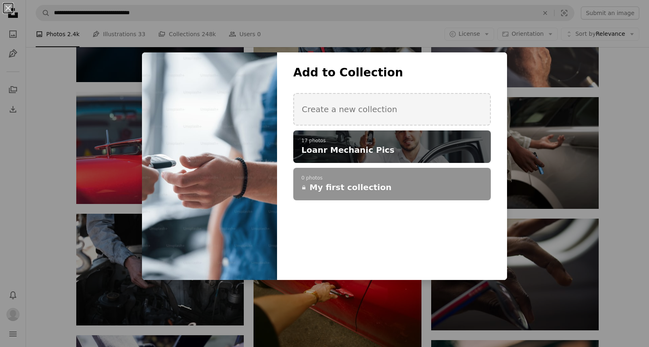
click at [400, 153] on h4 "Loanr Mechanic Pics" at bounding box center [388, 149] width 173 height 11
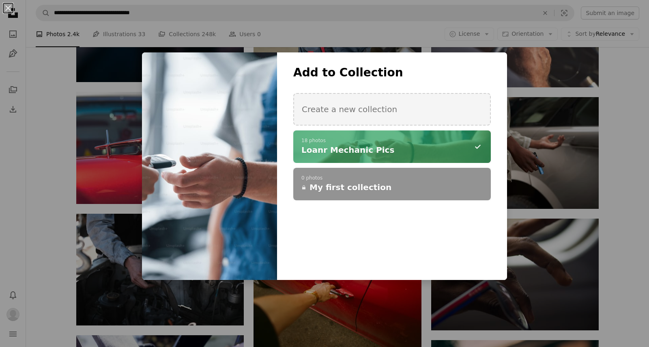
click at [611, 157] on div "An X shape Add to Collection Create a new collection A checkmark A minus sign 1…" at bounding box center [324, 173] width 649 height 347
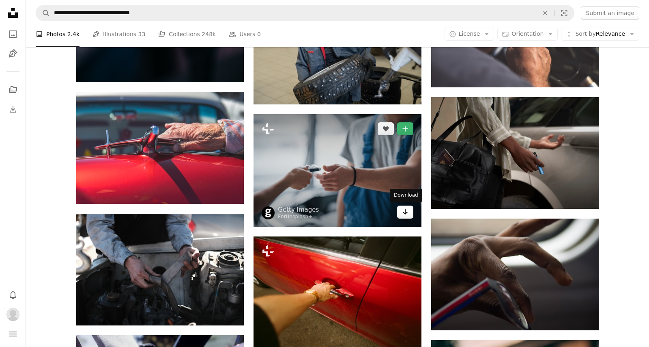
click at [406, 214] on icon "Arrow pointing down" at bounding box center [405, 212] width 6 height 10
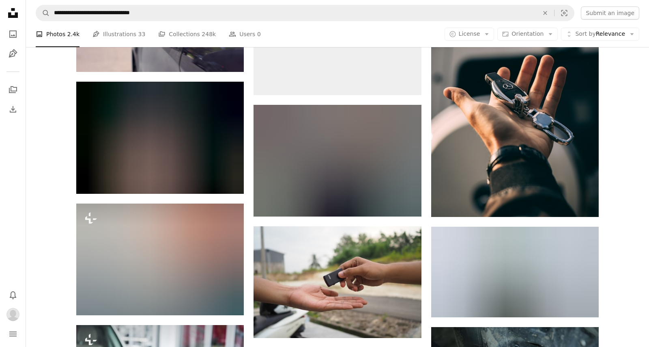
scroll to position [1383, 0]
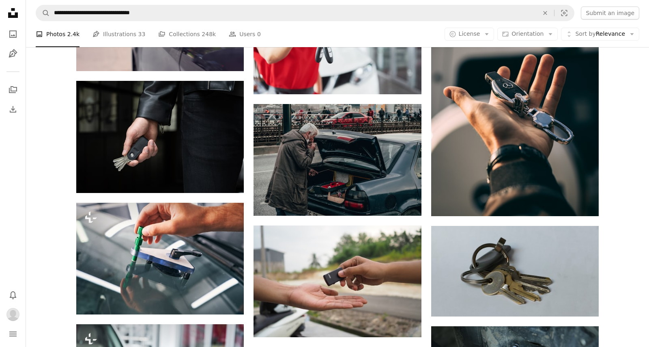
click at [624, 235] on div "Plus sign for Unsplash+ A heart A plus sign Getty Images For Unsplash+ Arrow po…" at bounding box center [338, 146] width 624 height 2837
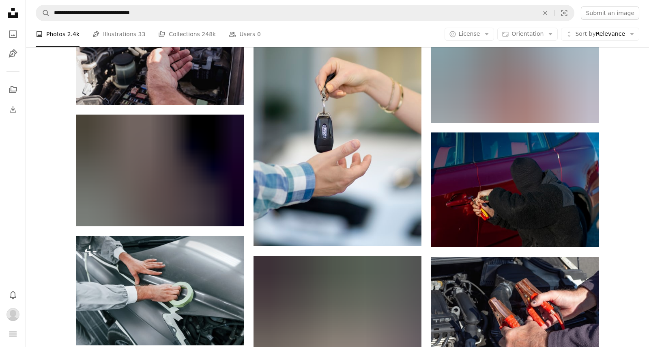
scroll to position [0, 0]
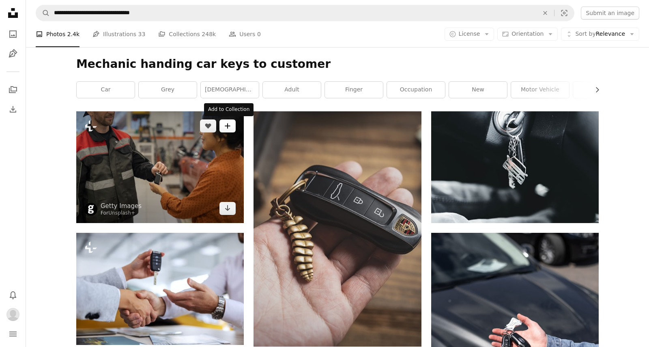
click at [233, 129] on button "A plus sign" at bounding box center [228, 125] width 16 height 13
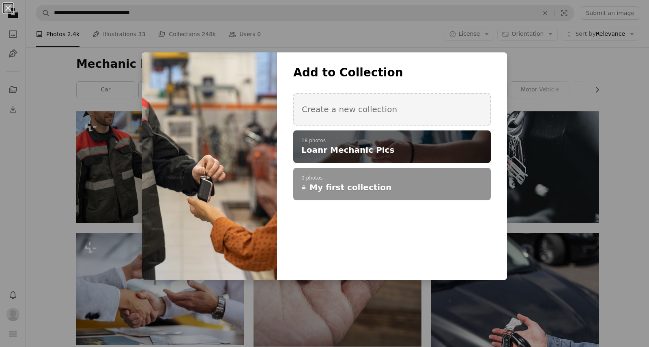
click at [378, 137] on div "A checkmark A plus sign 18 photos Loanr Mechanic Pics" at bounding box center [392, 146] width 198 height 32
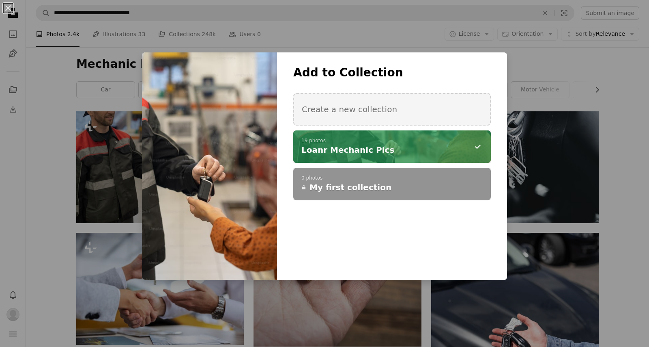
click at [617, 169] on div "An X shape Add to Collection Create a new collection A checkmark A minus sign 1…" at bounding box center [324, 173] width 649 height 347
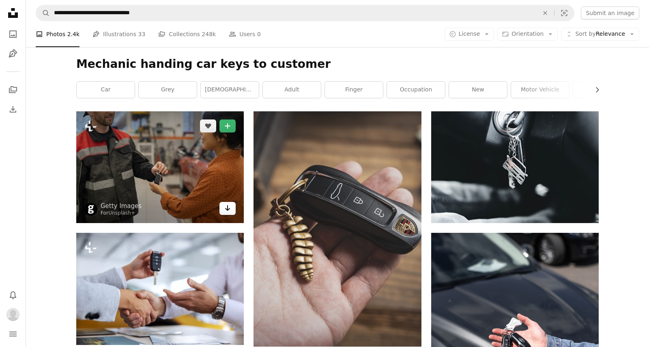
click at [224, 204] on icon "Arrow pointing down" at bounding box center [227, 208] width 6 height 10
click at [228, 211] on icon "Arrow pointing down" at bounding box center [227, 208] width 6 height 10
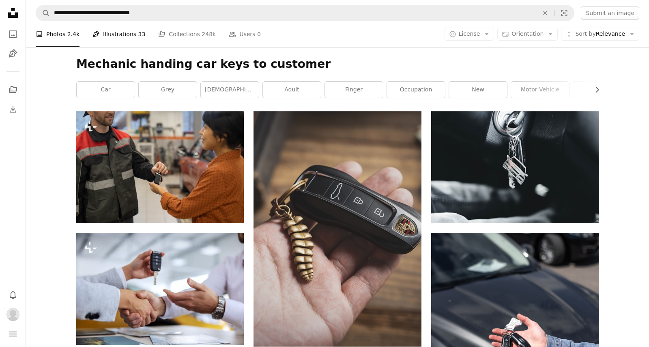
click at [128, 31] on link "Pen Tool Illustrations 33" at bounding box center [119, 34] width 53 height 26
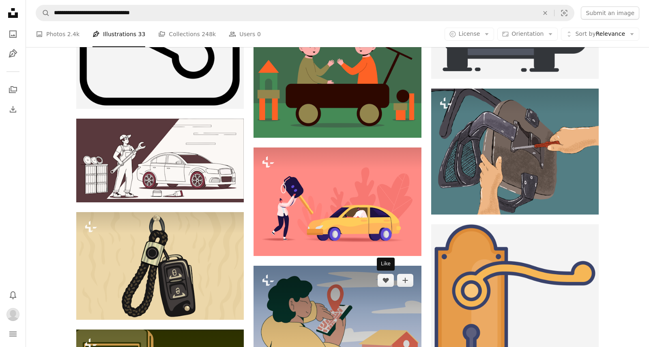
scroll to position [555, 0]
